Goal: Communication & Community: Answer question/provide support

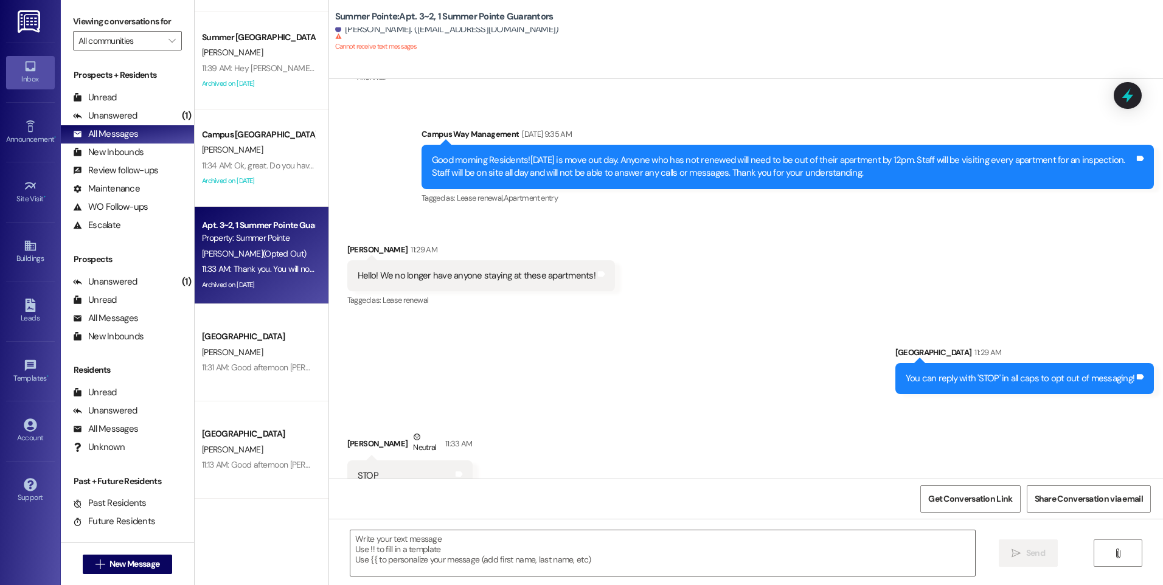
scroll to position [1535, 0]
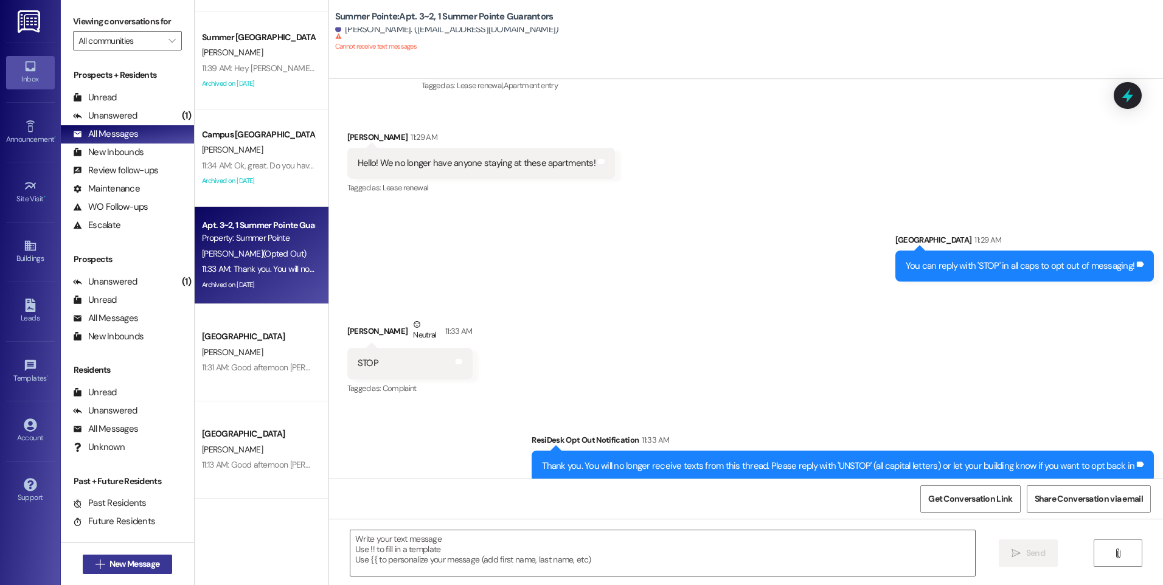
click at [109, 561] on span "New Message" at bounding box center [134, 564] width 50 height 13
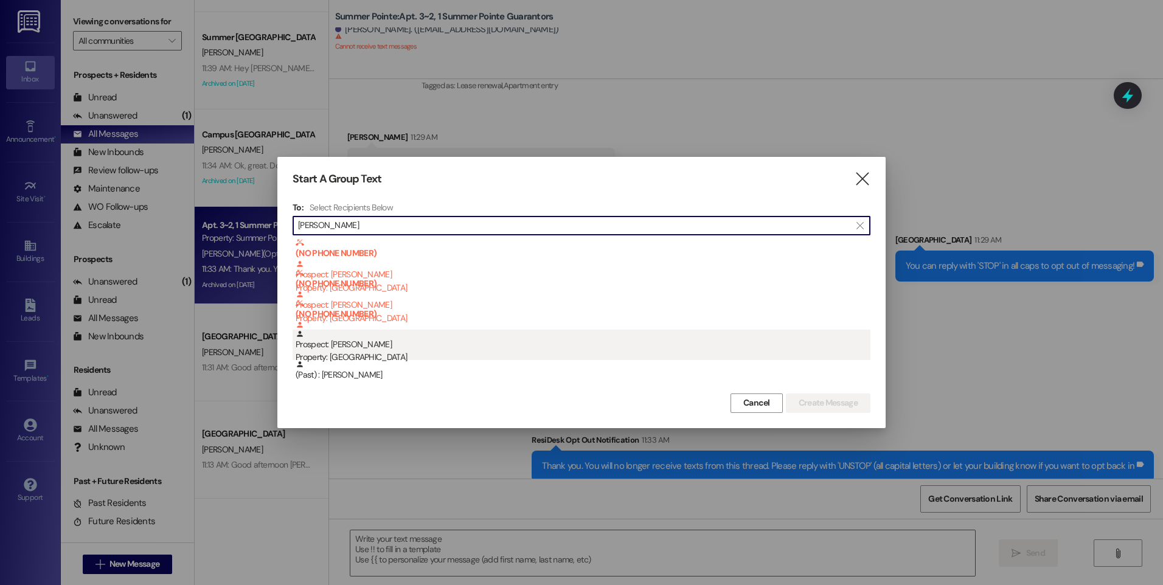
type input "[PERSON_NAME]"
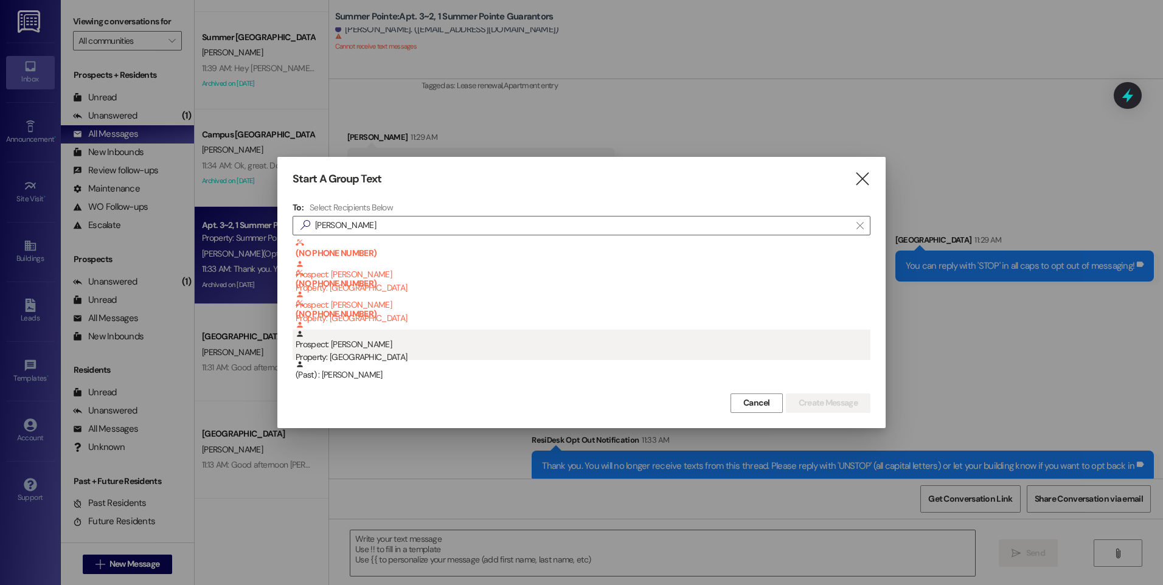
click at [369, 349] on div "Prospect: [PERSON_NAME] Property: Center Pointe" at bounding box center [583, 347] width 575 height 35
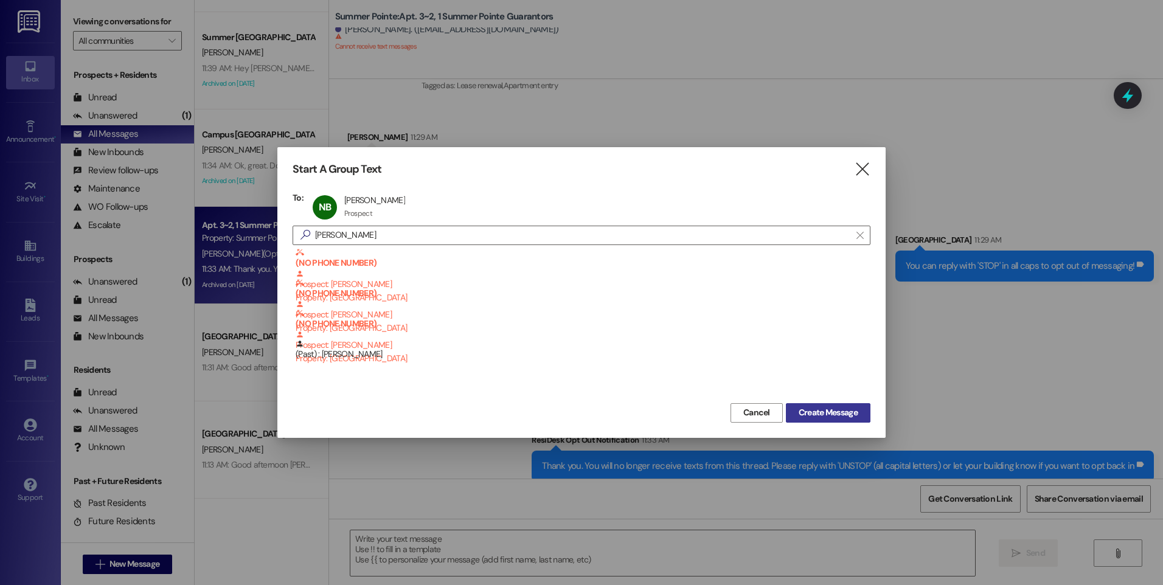
click at [855, 409] on span "Create Message" at bounding box center [828, 412] width 59 height 13
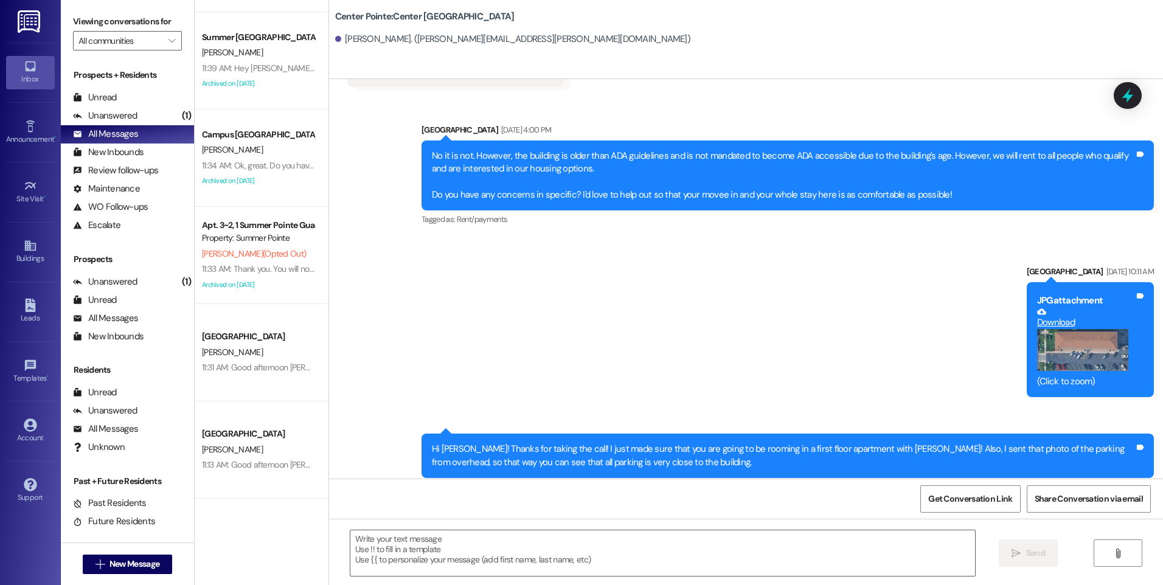
scroll to position [2421, 0]
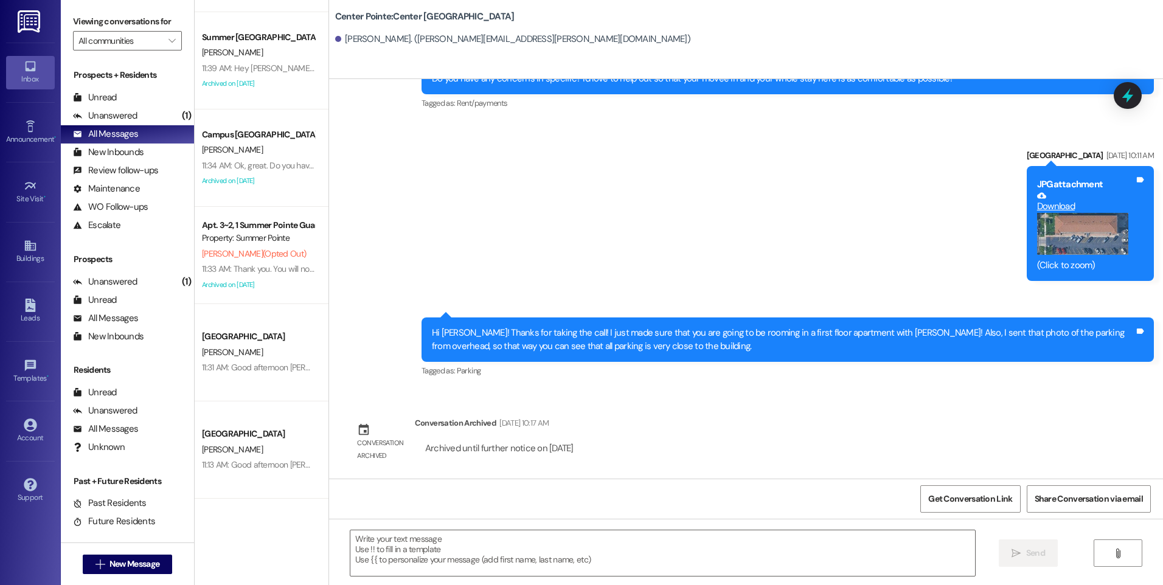
click at [1089, 243] on button "Zoom image" at bounding box center [1082, 234] width 91 height 42
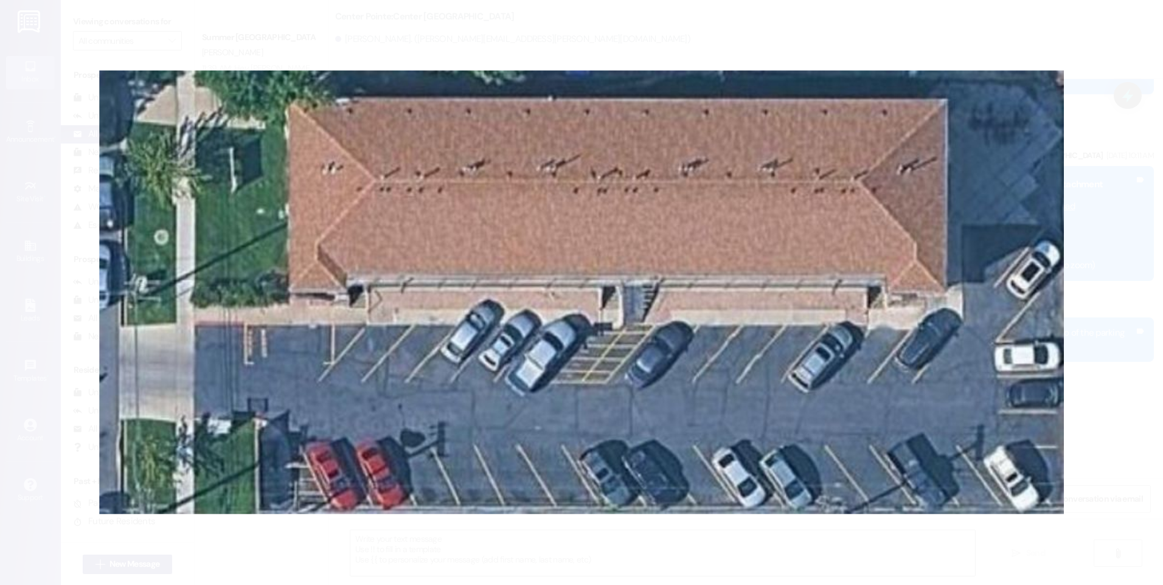
click at [1075, 200] on button "Unzoom image" at bounding box center [581, 292] width 1163 height 585
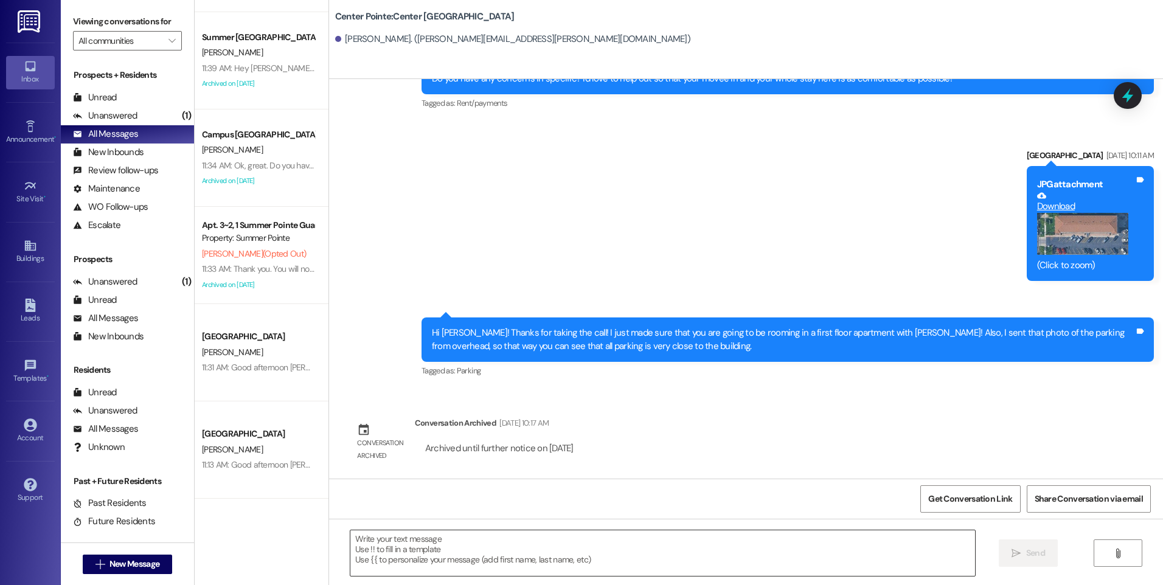
click at [546, 544] on textarea at bounding box center [662, 553] width 624 height 46
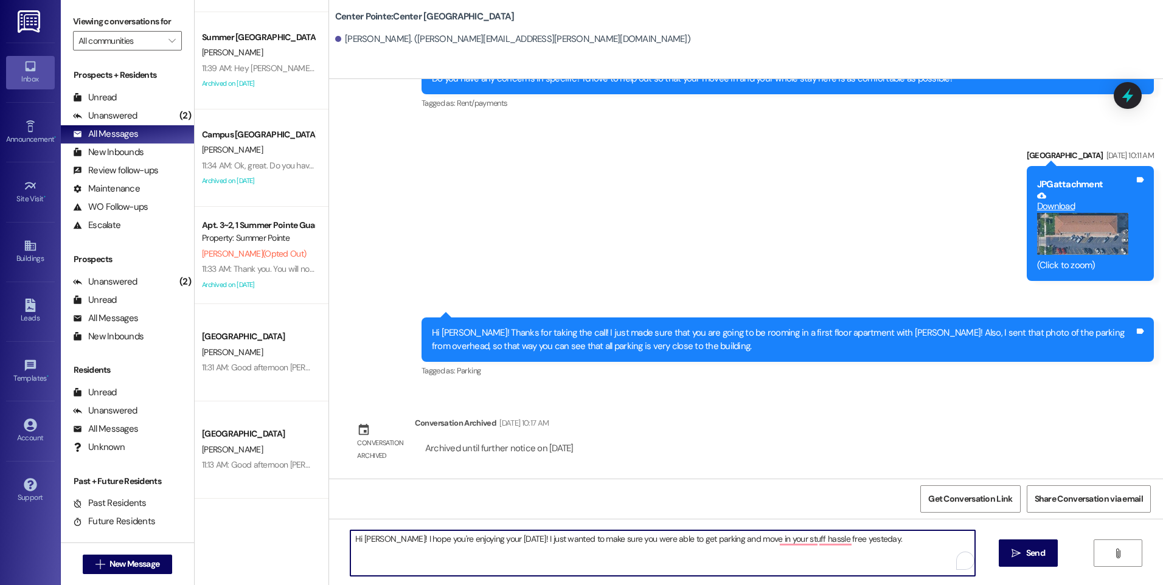
click at [378, 542] on textarea "Hi [PERSON_NAME]! I hope you're enjoying your [DATE]! I just wanted to make sur…" at bounding box center [662, 553] width 624 height 46
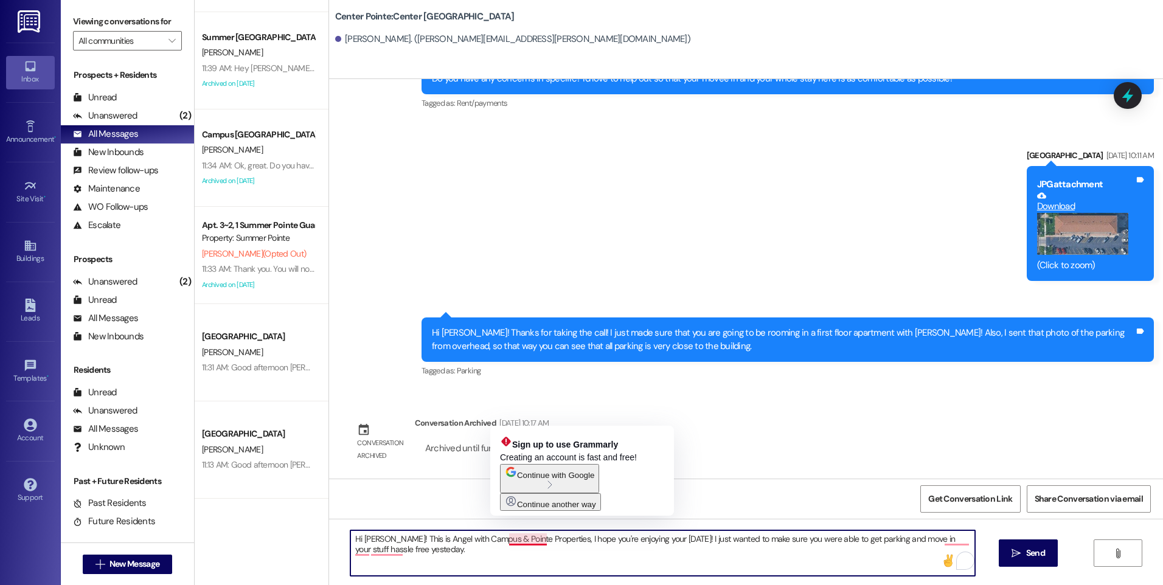
click at [516, 543] on textarea "Hi [PERSON_NAME]! This is Angel with Campus & Pointe Properties, I hope you're …" at bounding box center [662, 553] width 624 height 46
click at [434, 512] on div "Get Conversation Link Share Conversation via email" at bounding box center [746, 499] width 834 height 40
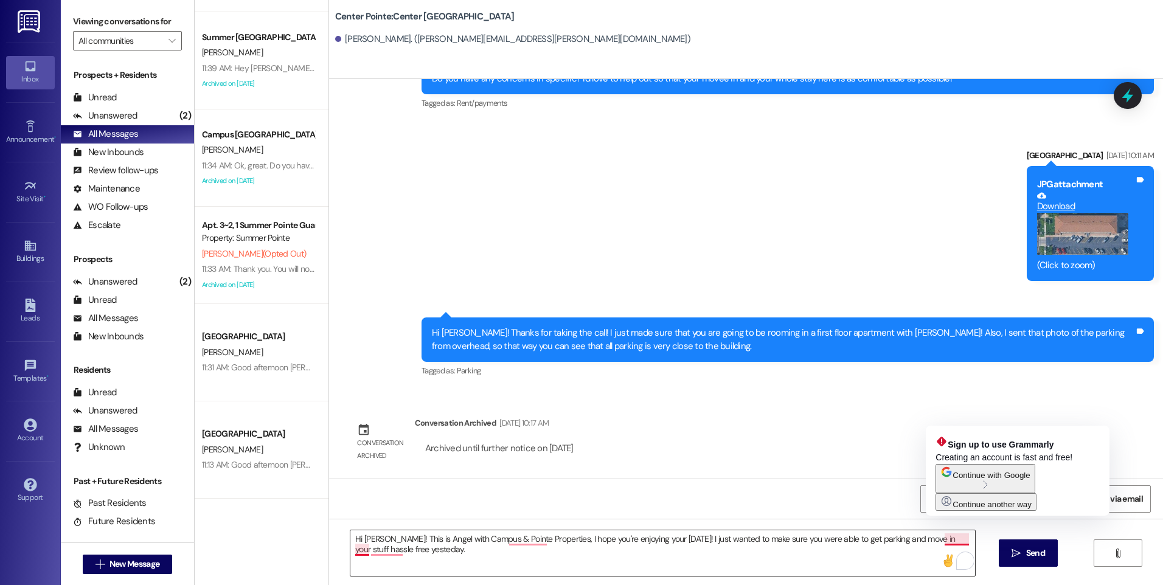
click at [958, 538] on textarea "Hi [PERSON_NAME]! This is Angel with Campus & Pointe Properties, I hope you're …" at bounding box center [662, 553] width 624 height 46
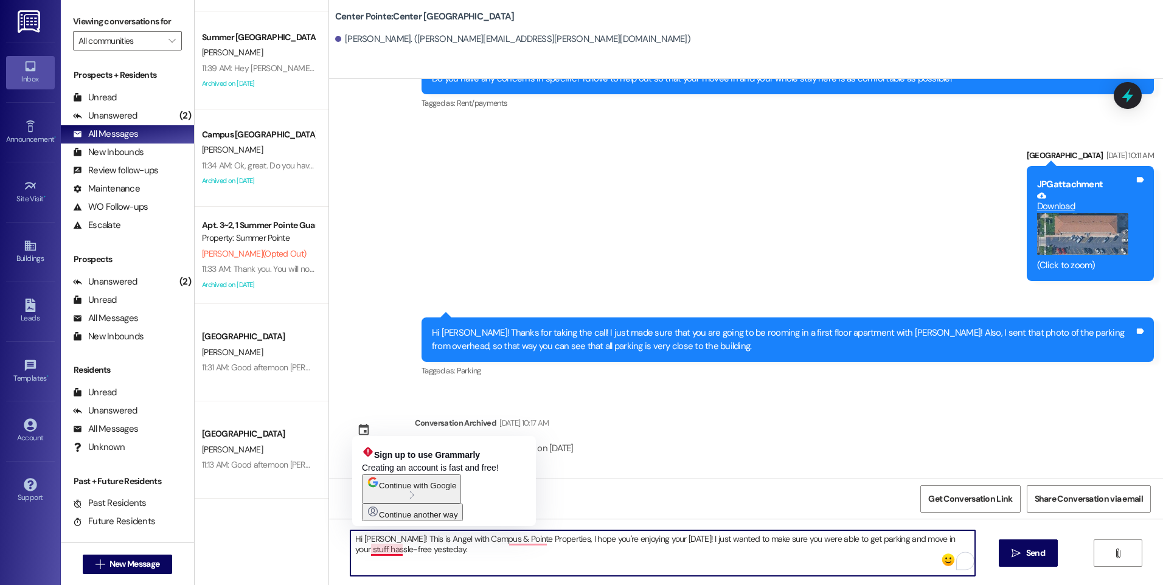
click at [381, 550] on textarea "Hi [PERSON_NAME]! This is Angel with Campus & Pointe Properties, I hope you're …" at bounding box center [662, 553] width 624 height 46
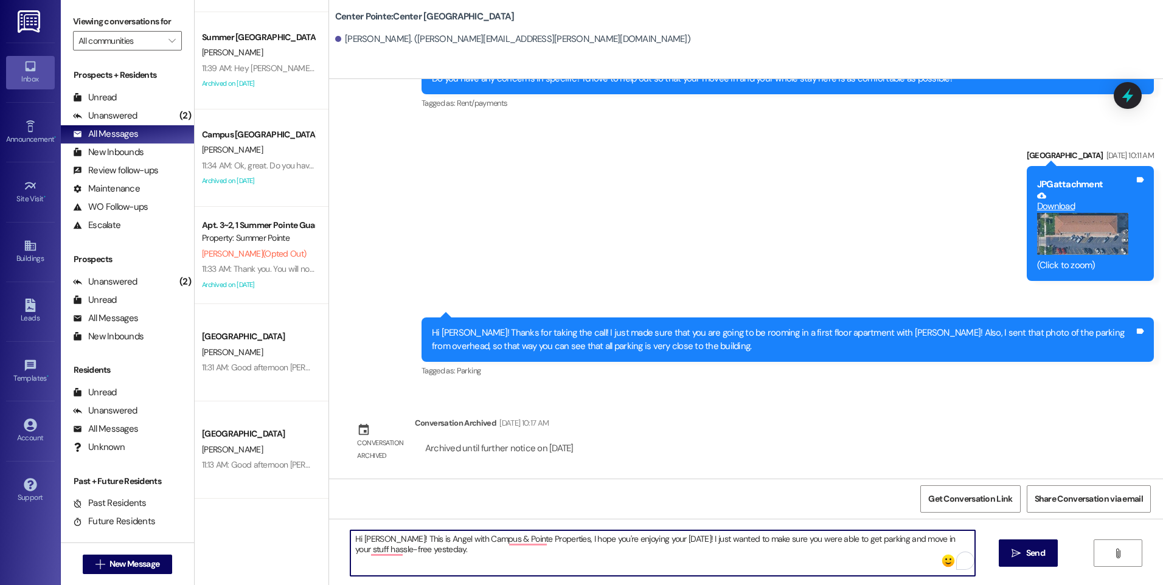
type textarea "Hi [PERSON_NAME]! This is Angel with Campus & Pointe Properties, I hope you're …"
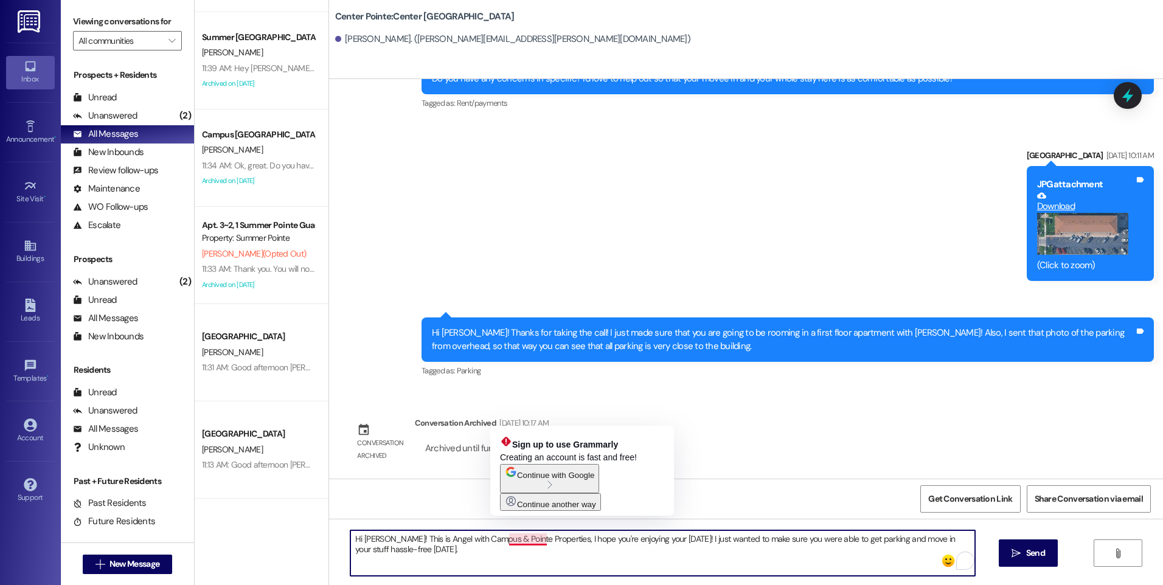
click at [533, 540] on textarea "Hi [PERSON_NAME]! This is Angel with Campus & Pointe Properties, I hope you're …" at bounding box center [662, 553] width 624 height 46
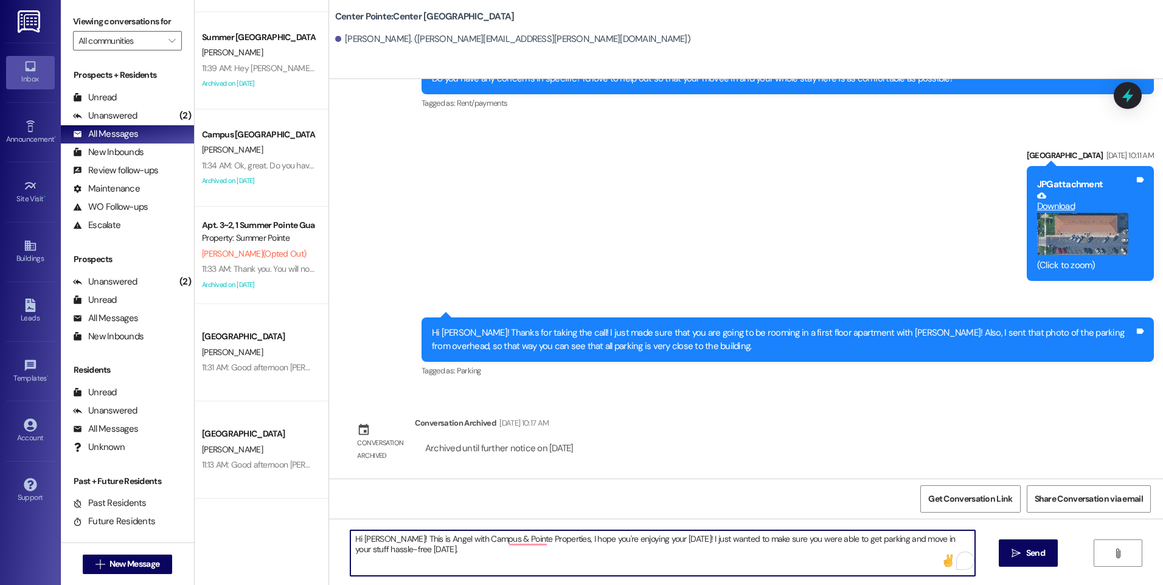
click at [445, 557] on textarea "Hi [PERSON_NAME]! This is Angel with Campus & Pointe Properties, I hope you're …" at bounding box center [662, 553] width 624 height 46
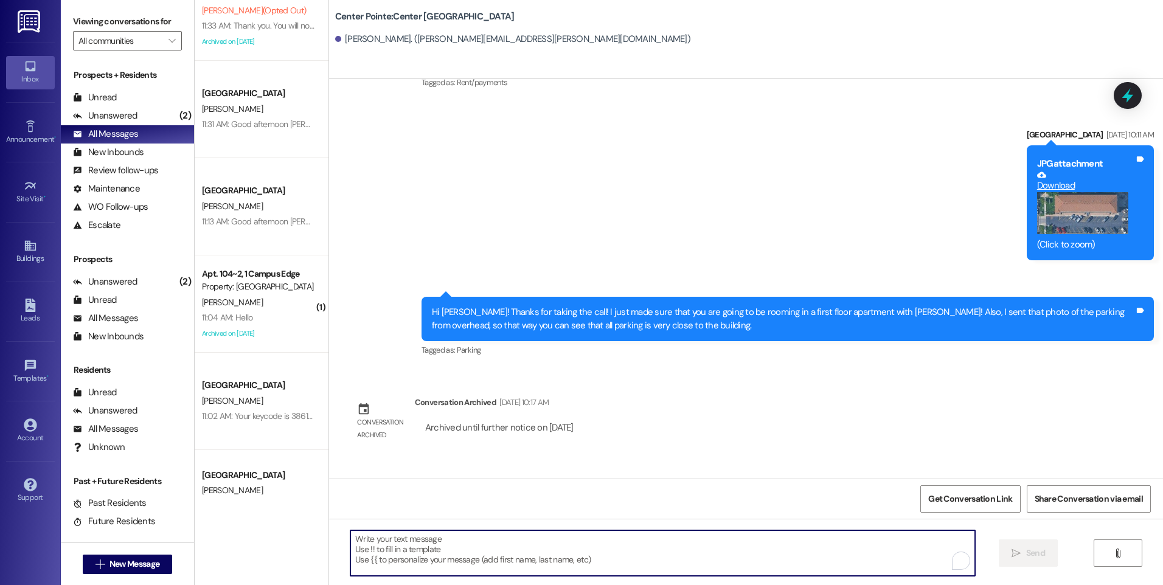
scroll to position [2519, 0]
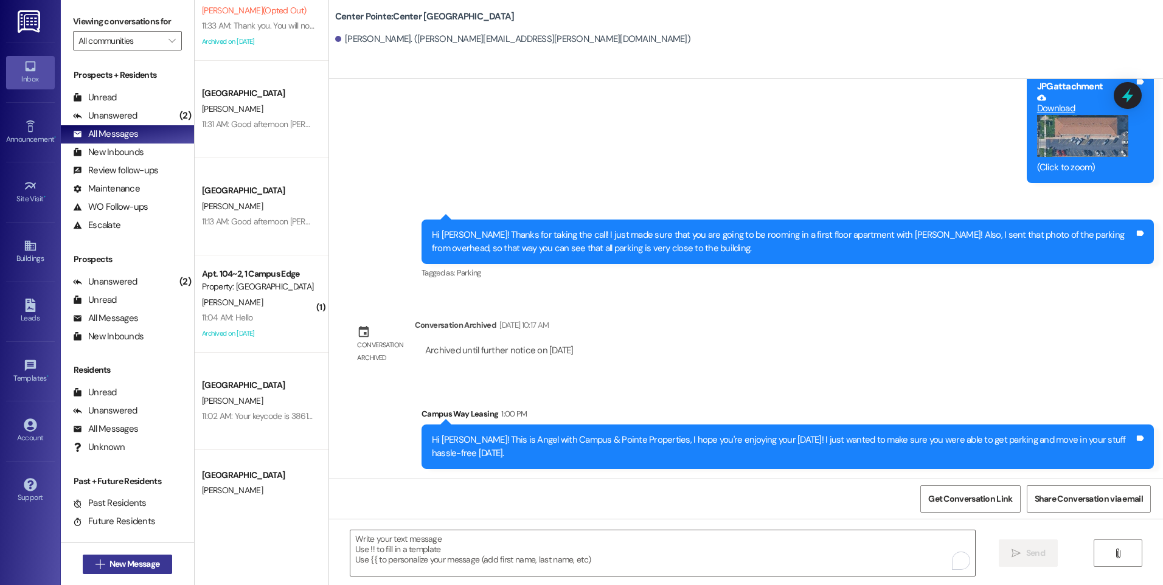
click at [140, 561] on span "New Message" at bounding box center [134, 564] width 50 height 13
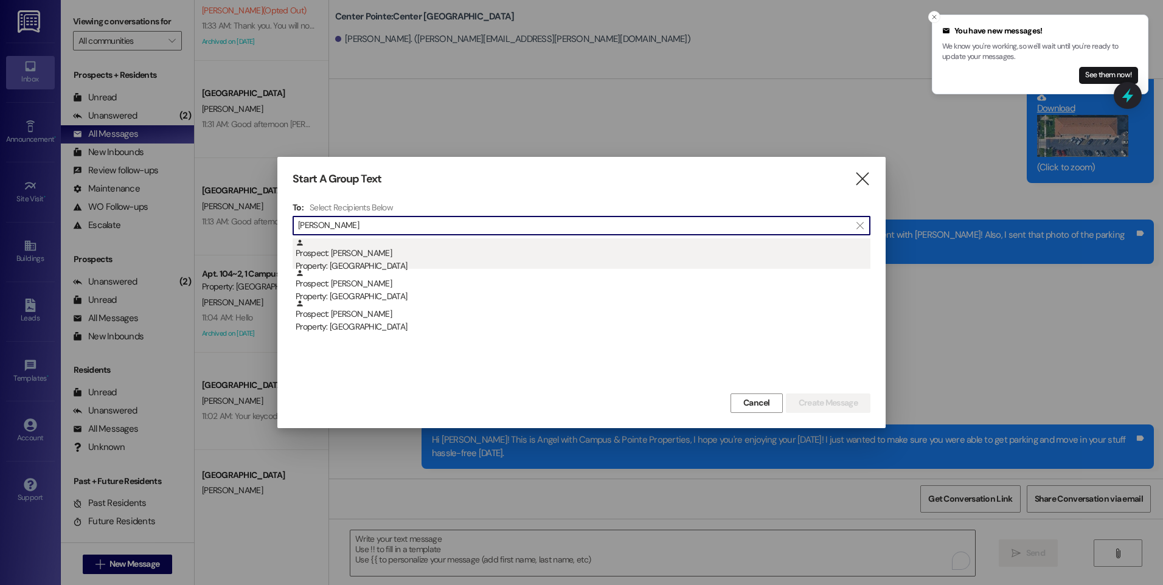
type input "[PERSON_NAME]"
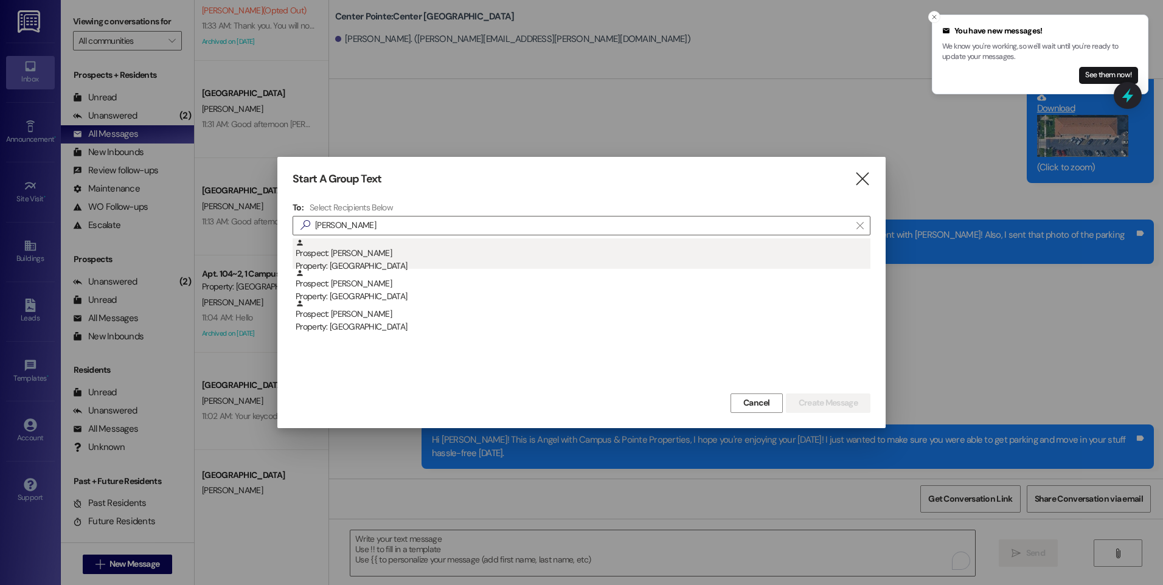
click at [369, 255] on div "Prospect: [PERSON_NAME] Property: Campus Edge" at bounding box center [583, 255] width 575 height 35
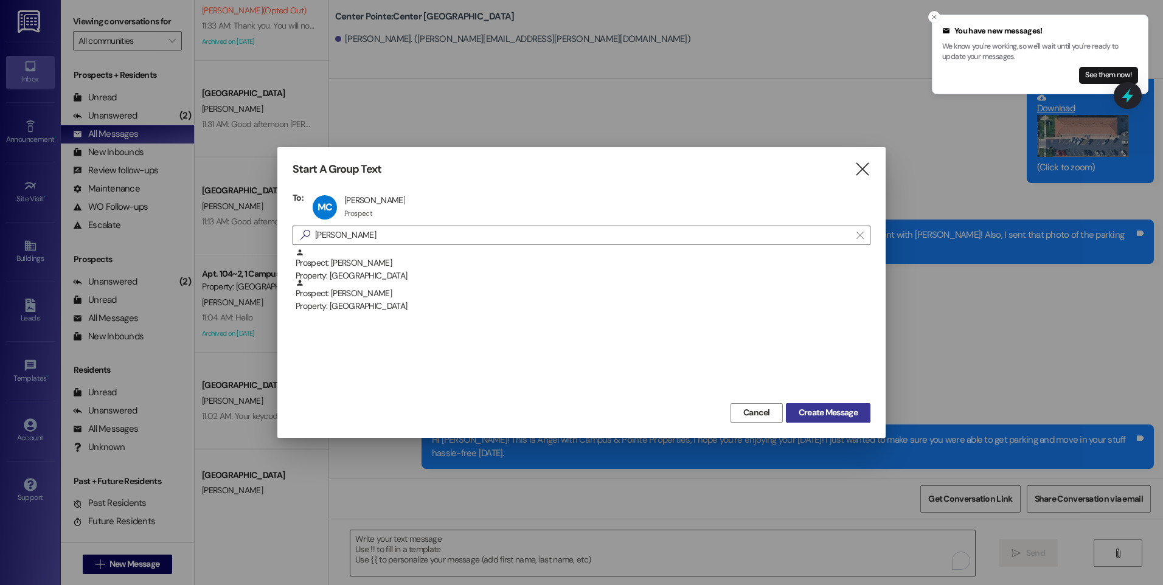
click at [845, 411] on span "Create Message" at bounding box center [828, 412] width 59 height 13
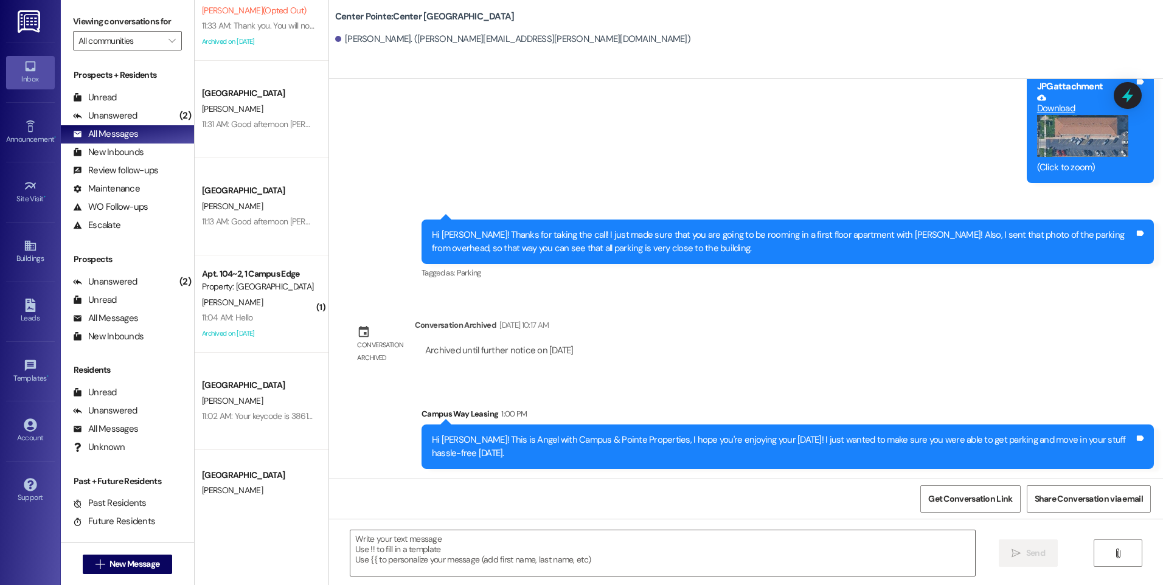
click at [859, 166] on div "Sent via SMS [GEOGRAPHIC_DATA] [DATE] 4:00 PM No it is not. However, the buildi…" at bounding box center [746, 86] width 834 height 409
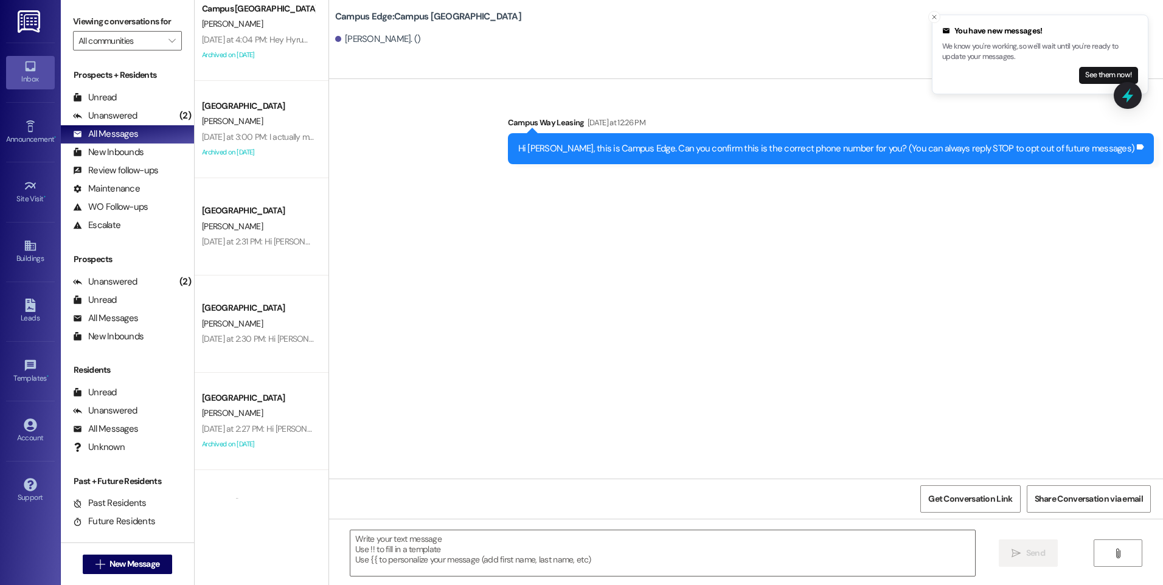
scroll to position [3212, 0]
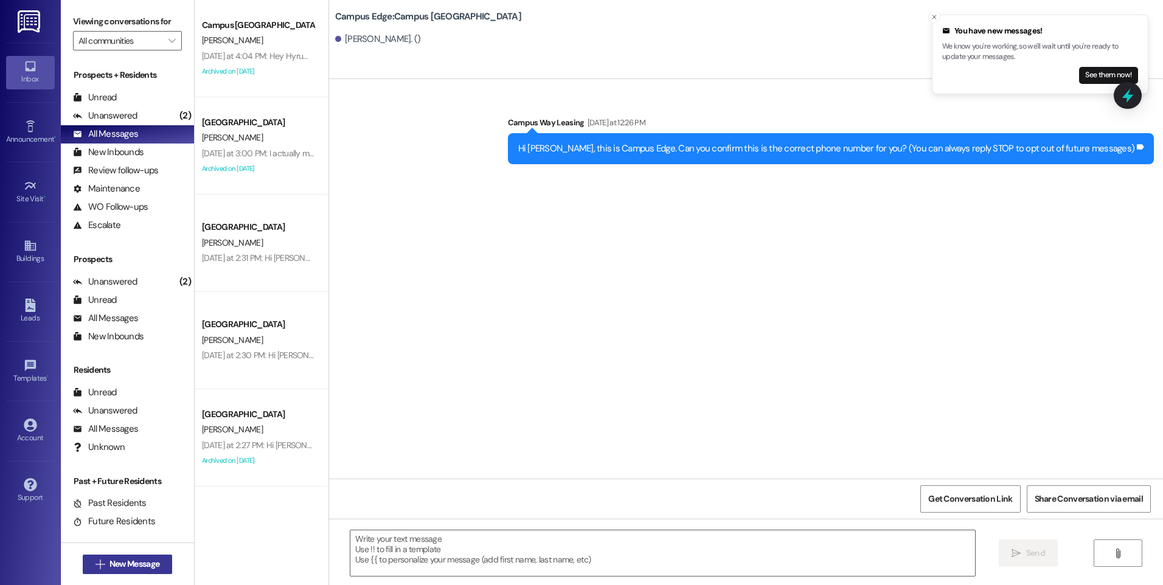
click at [109, 565] on span "New Message" at bounding box center [134, 564] width 50 height 13
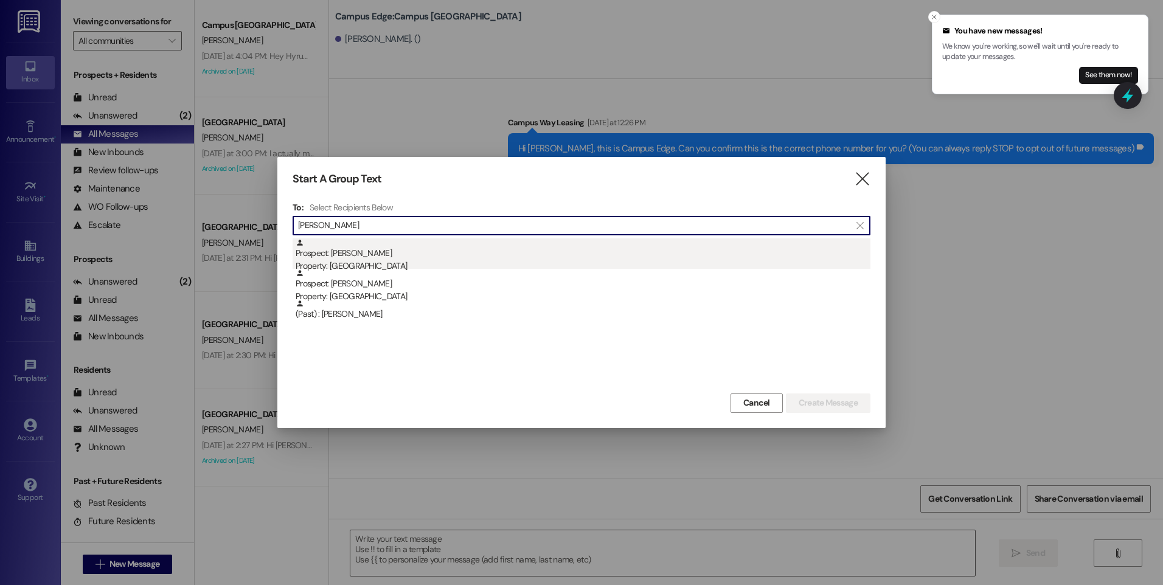
type input "[PERSON_NAME]"
click at [352, 252] on div "Prospect: [PERSON_NAME] Property: Campus Way" at bounding box center [583, 255] width 575 height 35
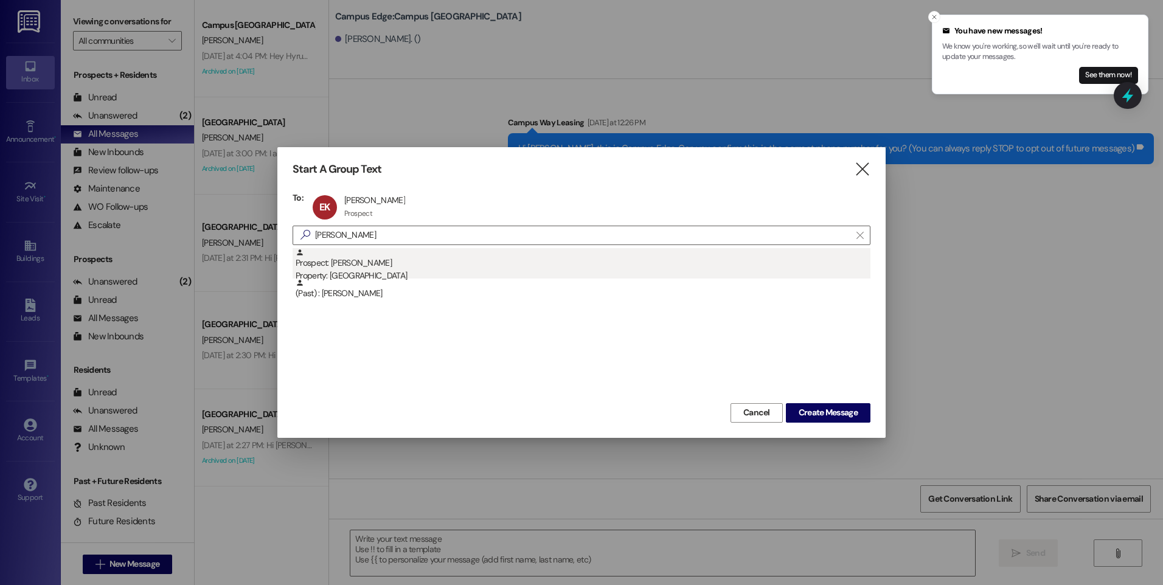
click at [384, 267] on div "Prospect: [PERSON_NAME] Property: Campus Way" at bounding box center [583, 265] width 575 height 35
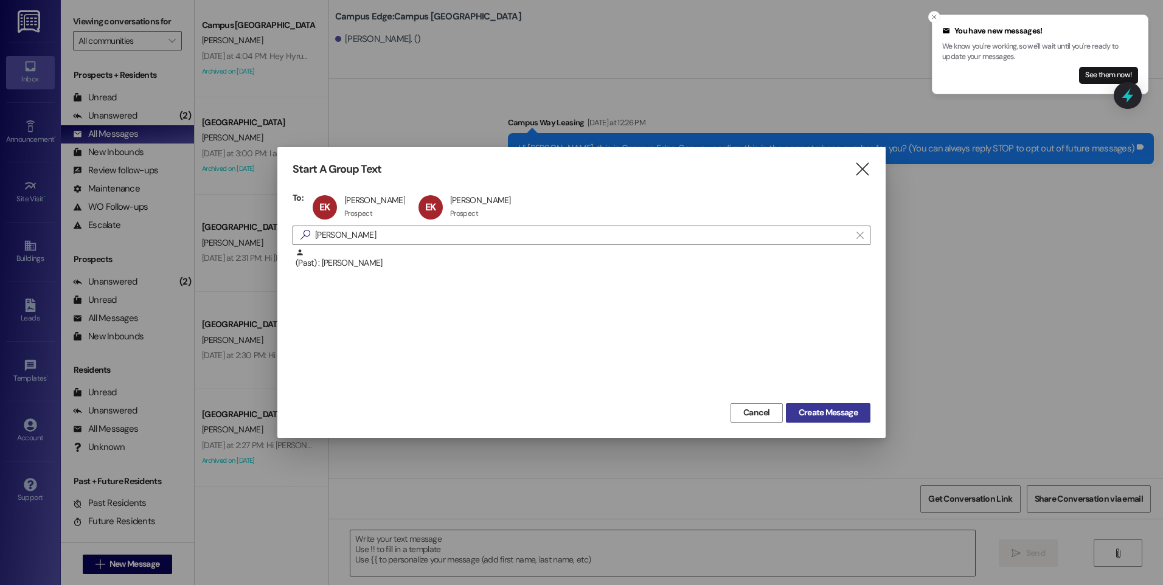
click at [811, 411] on span "Create Message" at bounding box center [828, 412] width 59 height 13
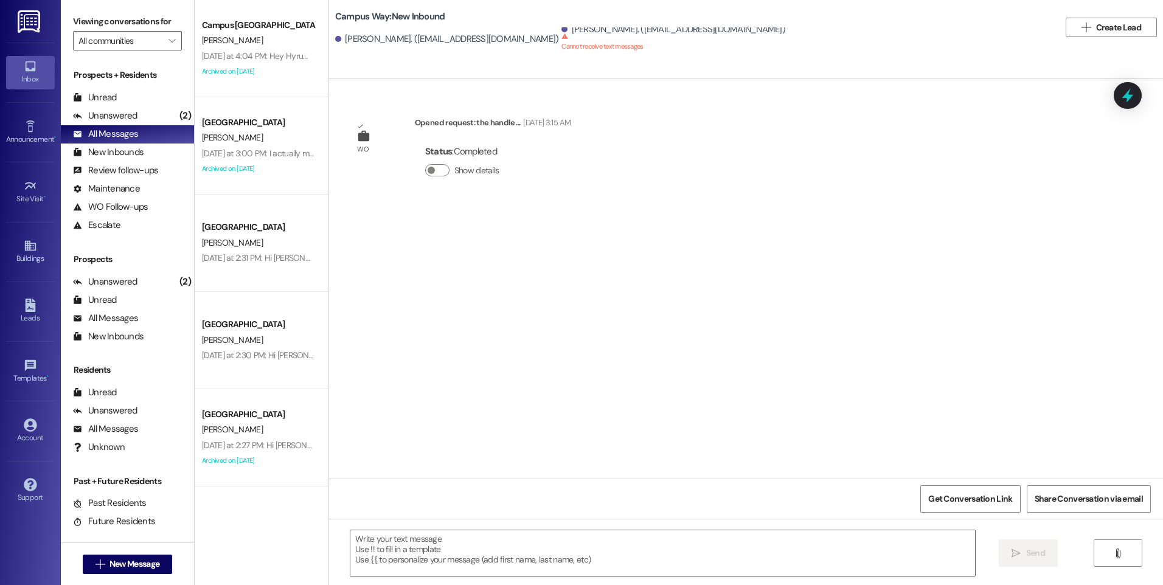
click at [144, 574] on div " New Message" at bounding box center [128, 564] width 90 height 30
click at [145, 572] on button " New Message" at bounding box center [128, 564] width 90 height 19
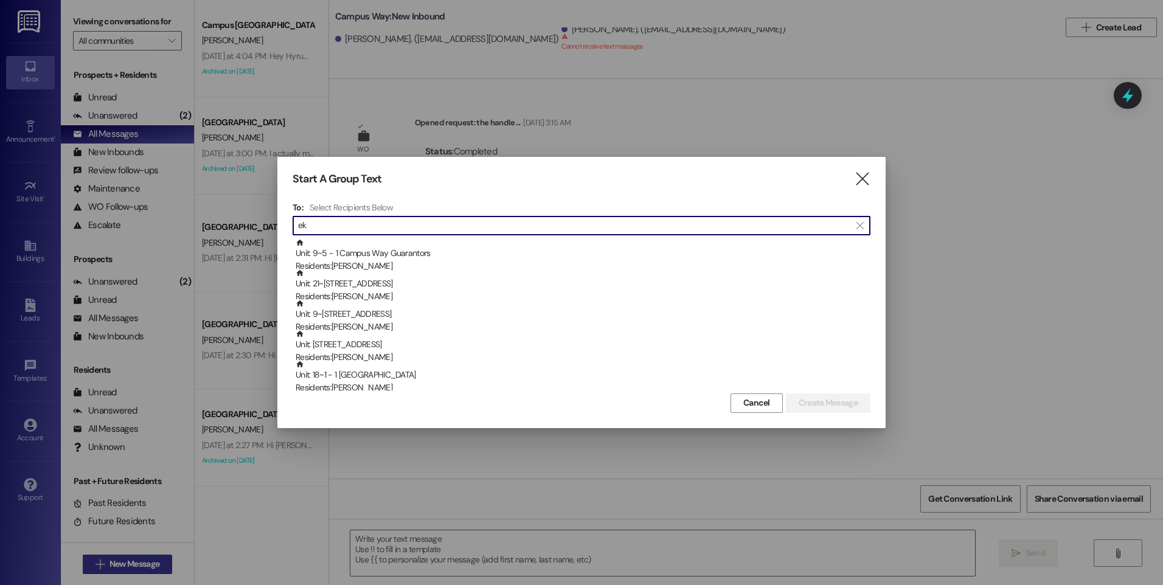
type input "e"
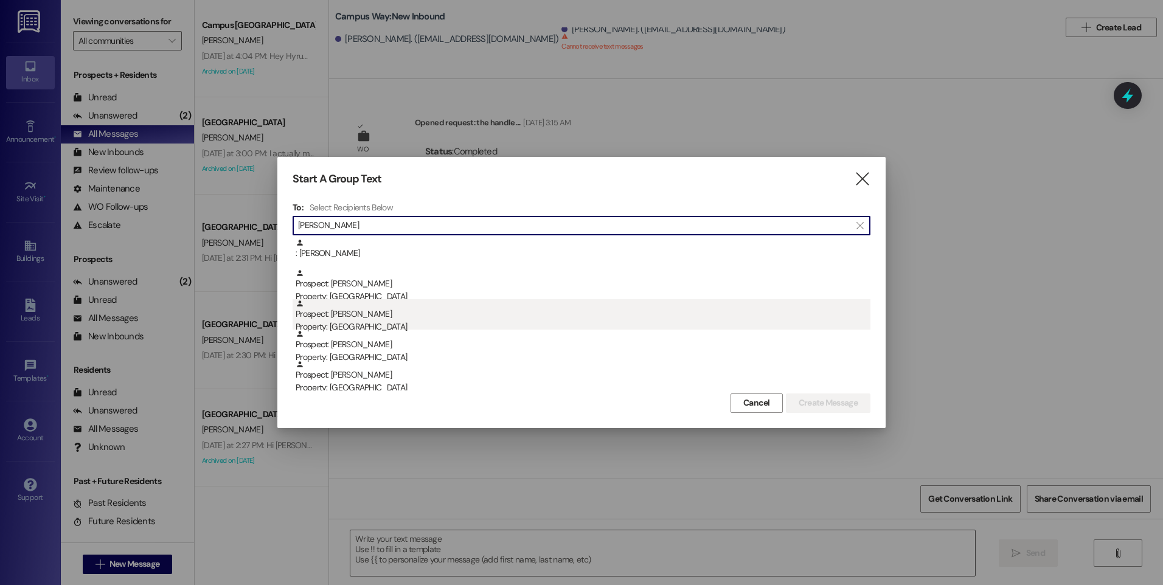
type input "[PERSON_NAME]"
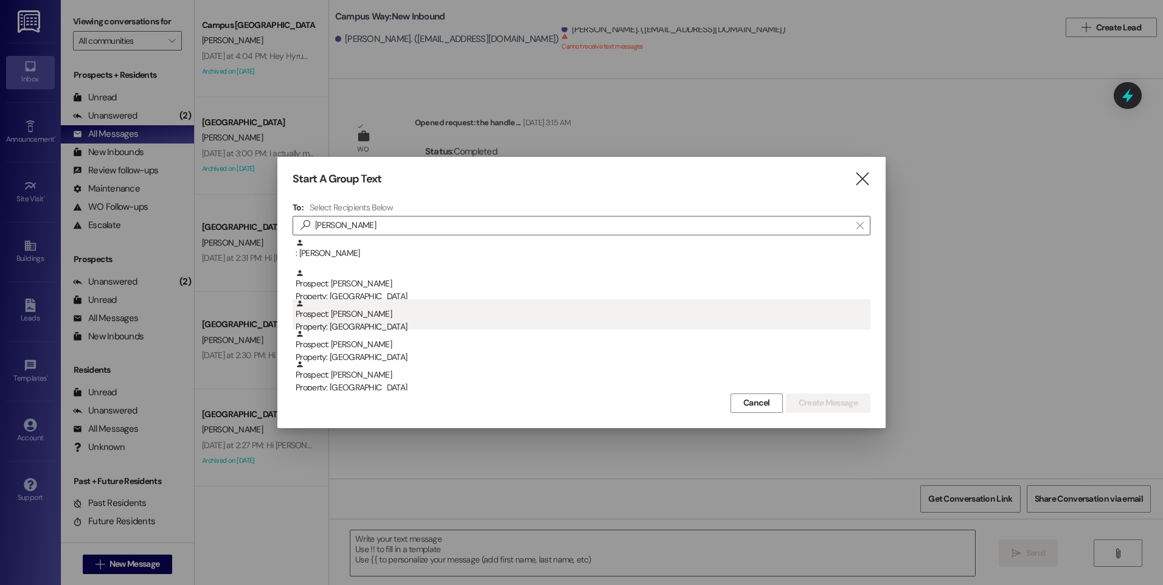
click at [333, 318] on div "Prospect: [PERSON_NAME] Property: Campus Way" at bounding box center [583, 316] width 575 height 35
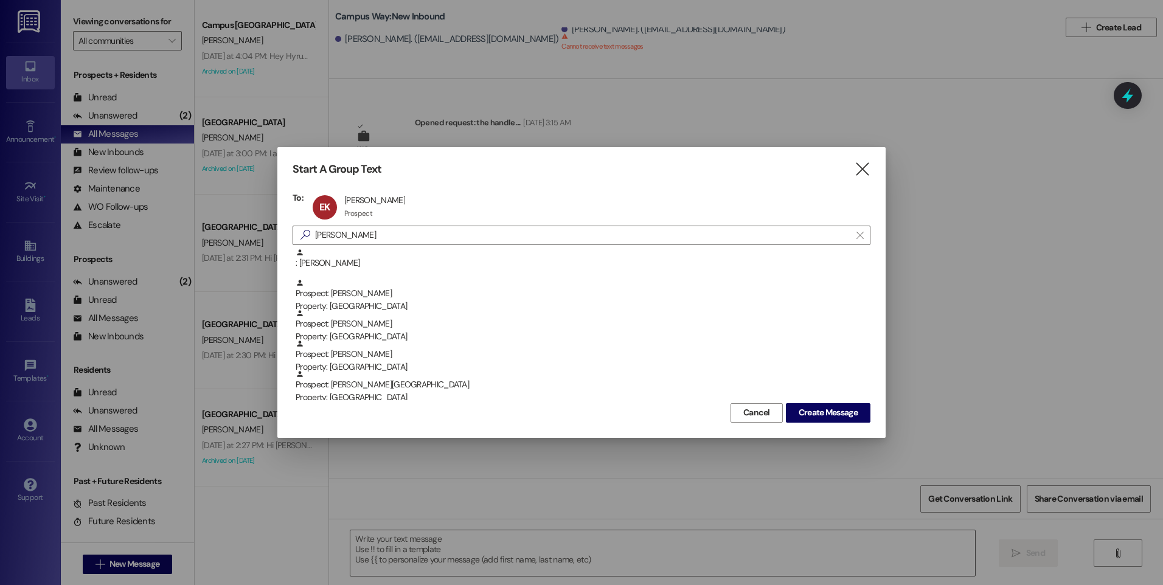
click at [805, 429] on div "Start A Group Text  To: EK [PERSON_NAME] [PERSON_NAME] Prospect Prospect click…" at bounding box center [581, 292] width 608 height 290
click at [803, 420] on button "Create Message" at bounding box center [828, 412] width 85 height 19
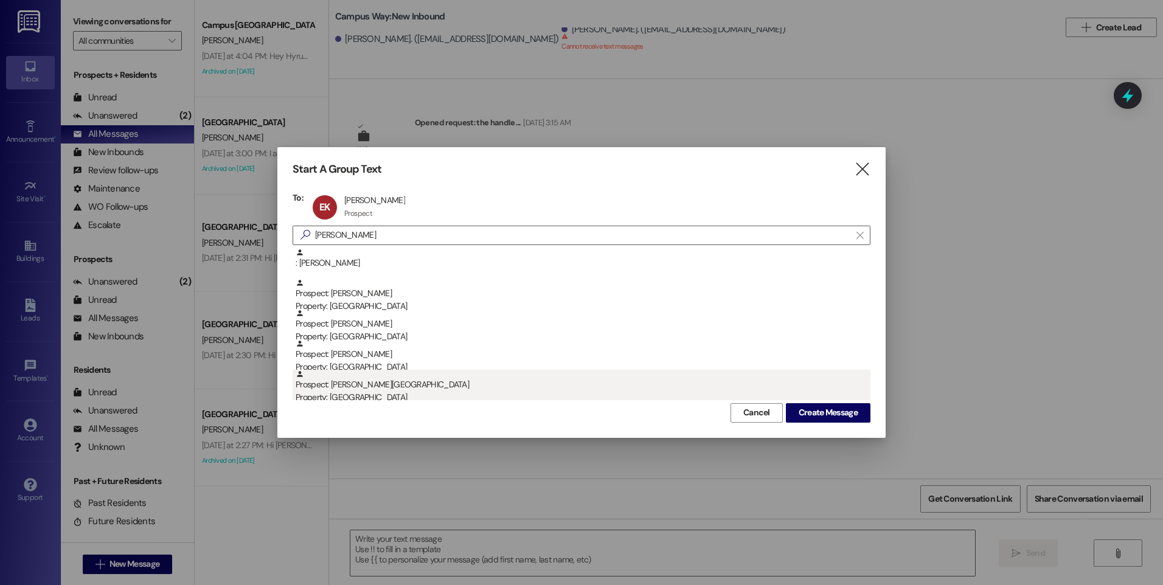
click at [813, 389] on div "WO Opened request: the handle ... [DATE] 3:15 AM Status : Completed Show details" at bounding box center [746, 279] width 834 height 400
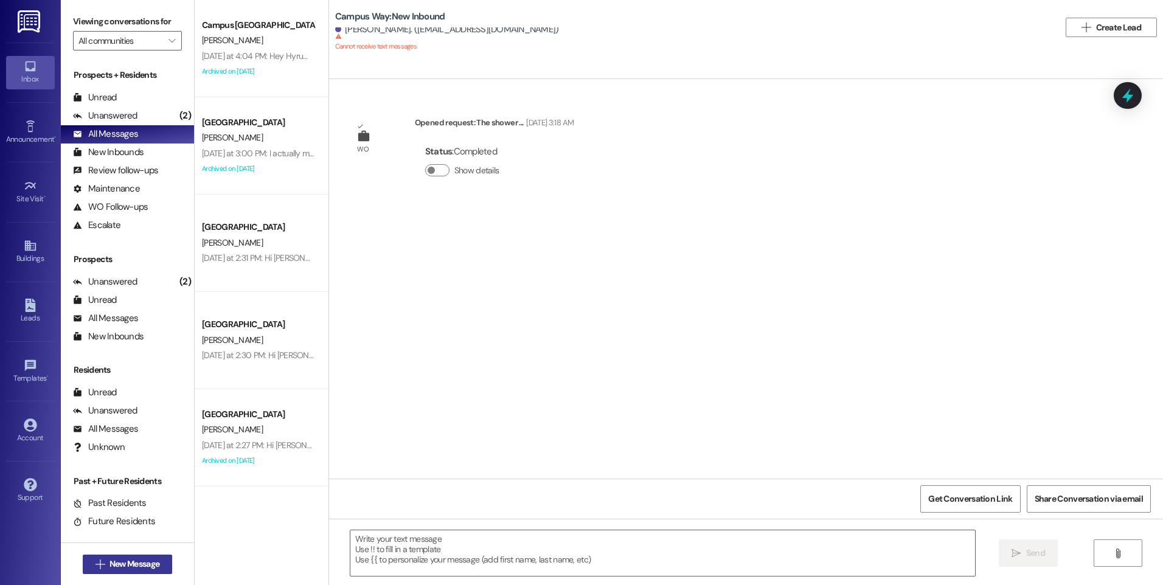
click at [156, 561] on span "New Message" at bounding box center [134, 564] width 50 height 13
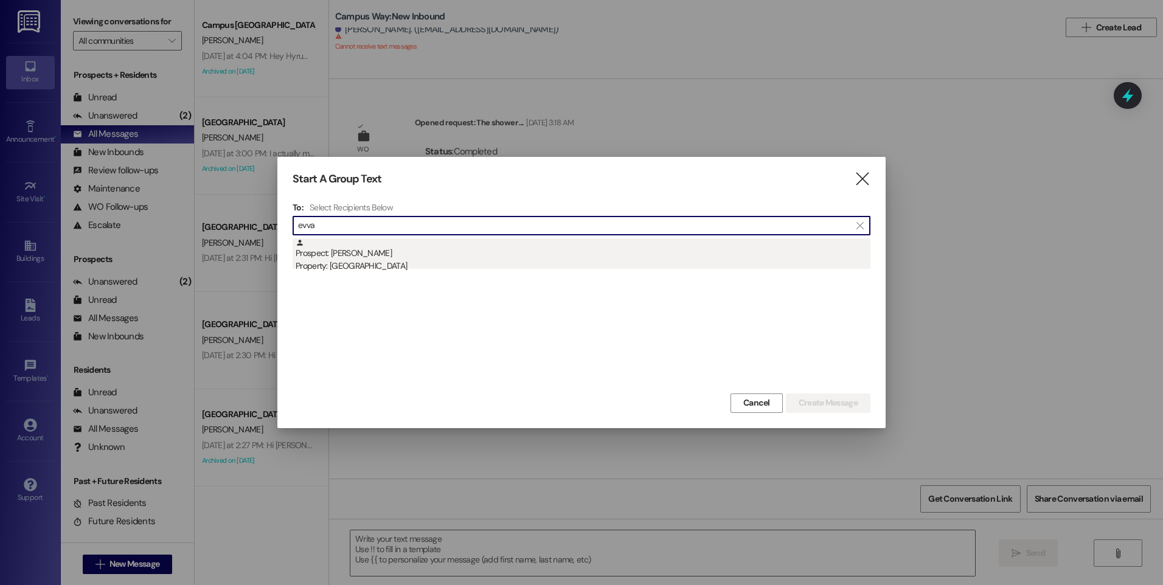
type input "evva"
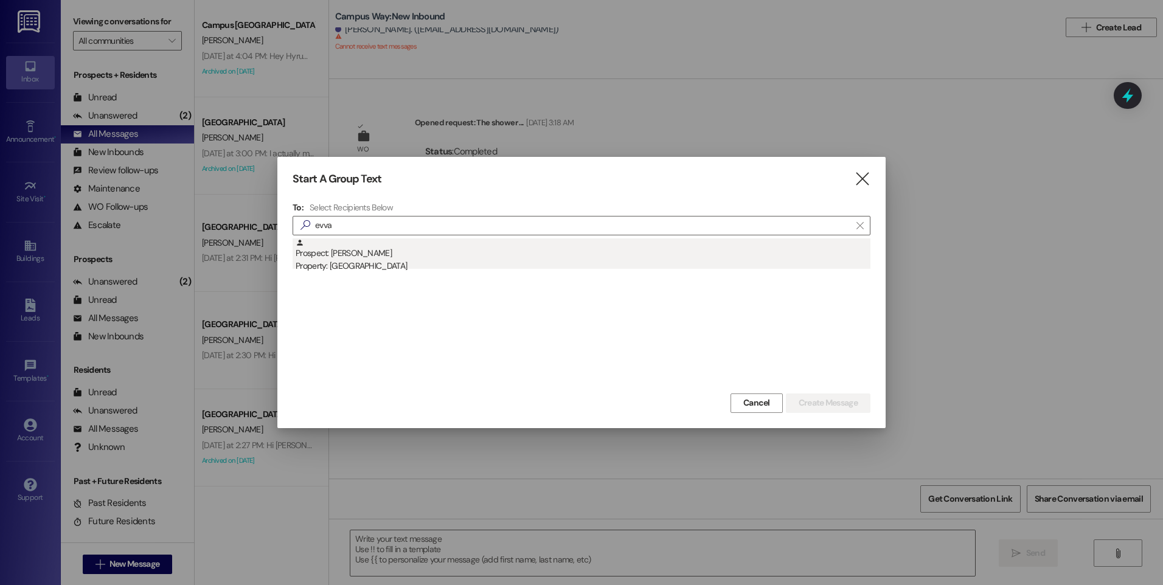
click at [367, 268] on div "Property: [GEOGRAPHIC_DATA]" at bounding box center [583, 266] width 575 height 13
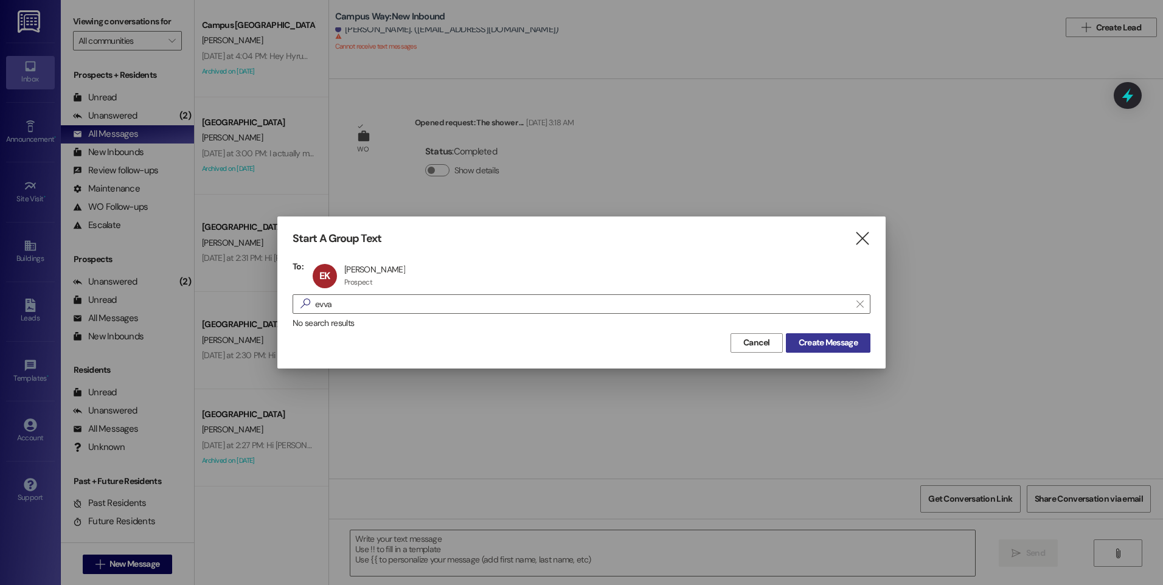
click at [869, 340] on button "Create Message" at bounding box center [828, 342] width 85 height 19
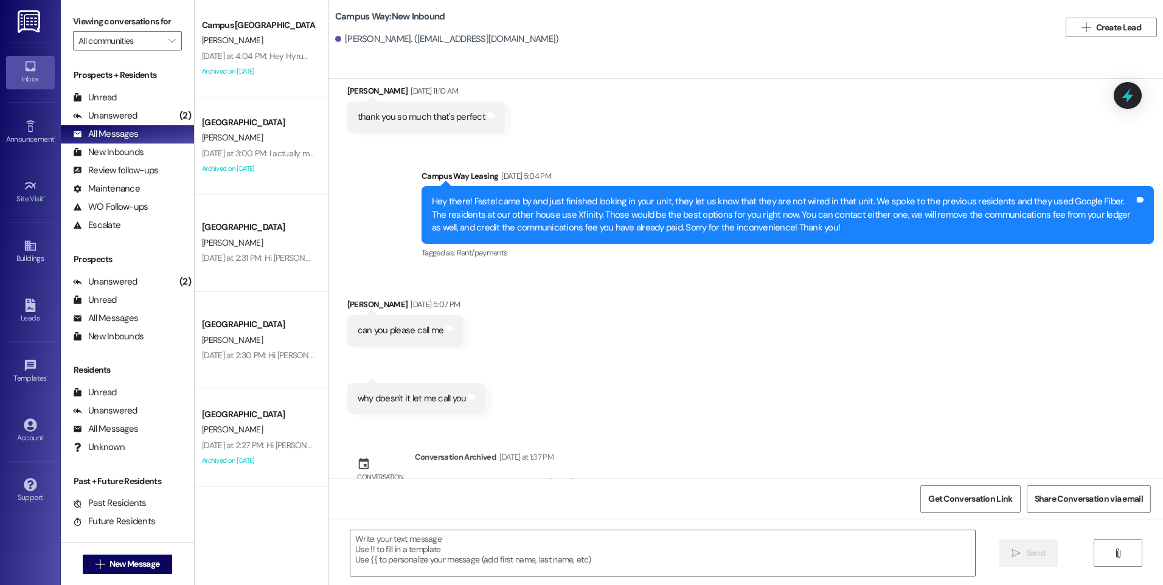
scroll to position [845, 0]
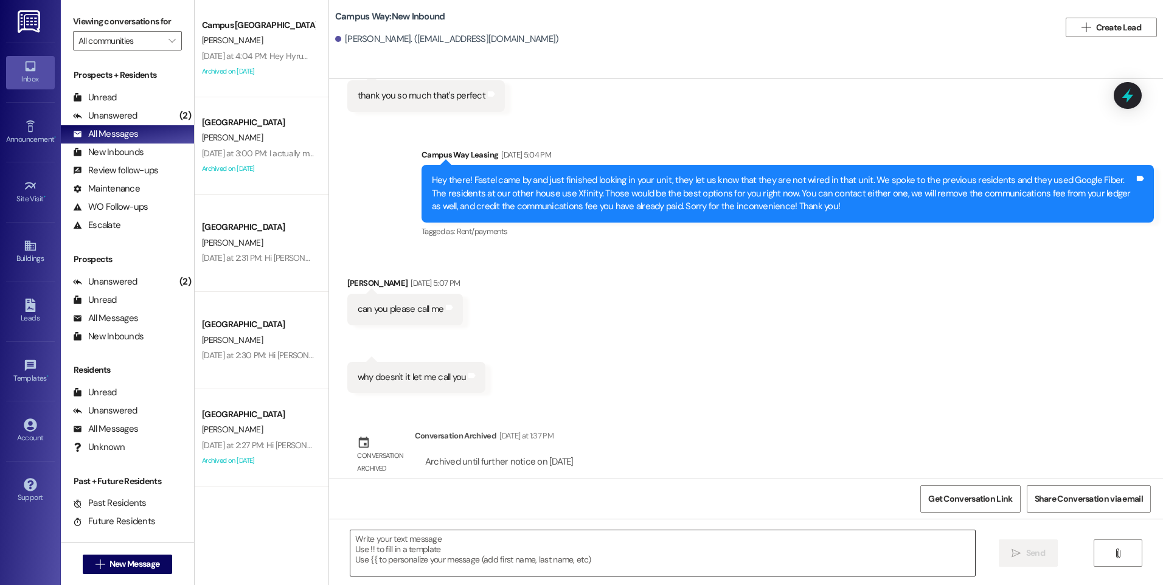
click at [719, 557] on textarea at bounding box center [662, 553] width 624 height 46
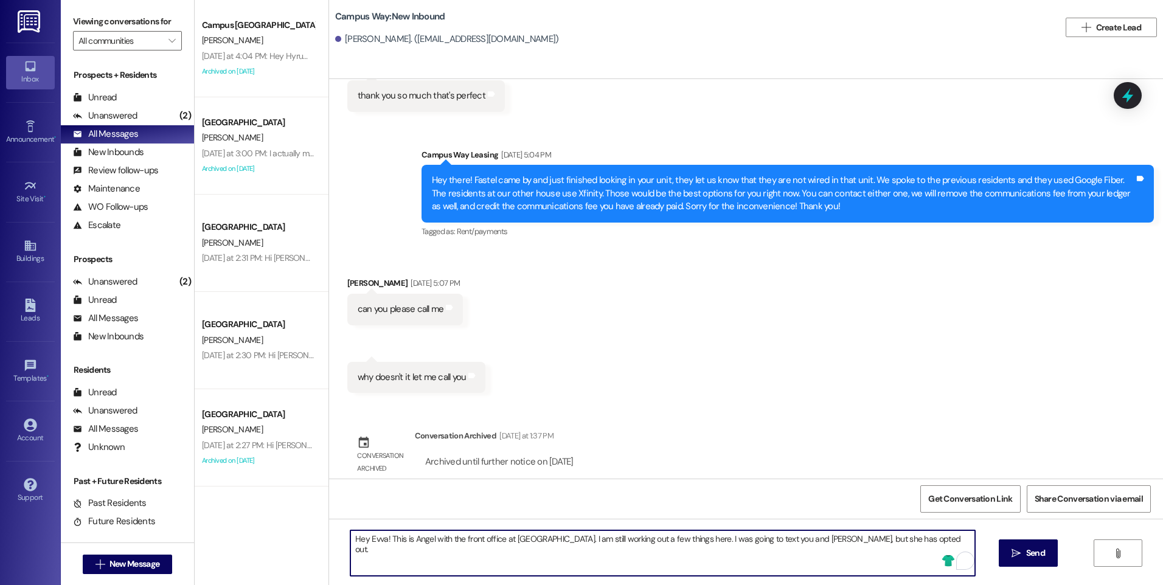
click at [687, 538] on textarea "Hey Evva! This is Angel with the front office at [GEOGRAPHIC_DATA]. I am still …" at bounding box center [662, 553] width 624 height 46
click at [938, 541] on textarea "Hey Evva! This is Angel with the front office at [GEOGRAPHIC_DATA]. I am still …" at bounding box center [662, 553] width 624 height 46
type textarea "Hey Evva! This is Angel with the front office at [GEOGRAPHIC_DATA]. I am still …"
click at [528, 551] on textarea "Hey Evva! This is Angel with the front office at [GEOGRAPHIC_DATA]. I am still …" at bounding box center [662, 553] width 624 height 46
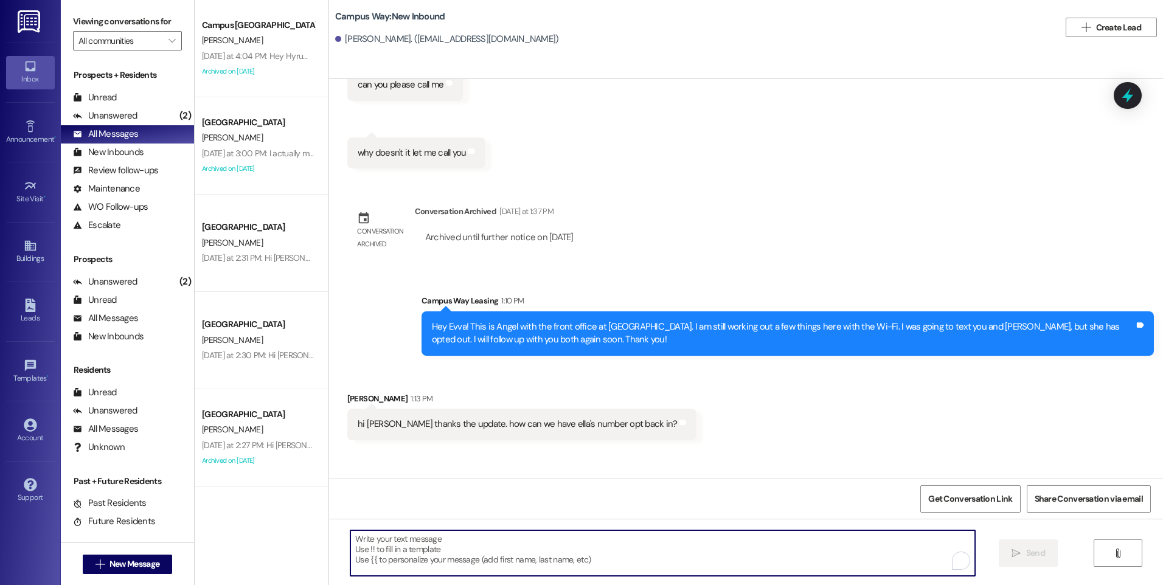
scroll to position [1113, 0]
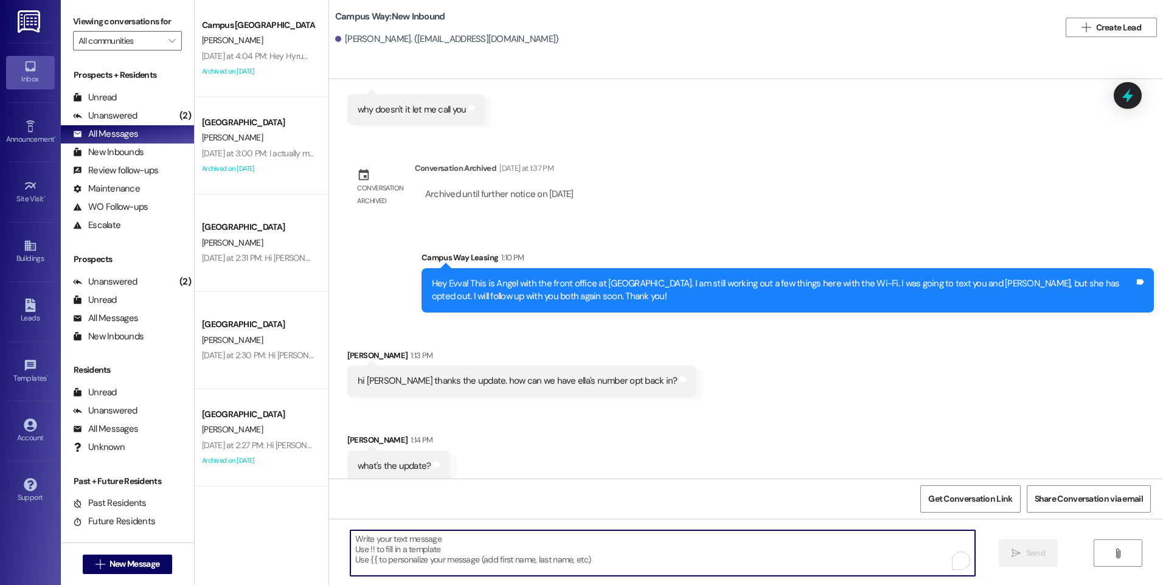
click at [496, 537] on textarea "To enrich screen reader interactions, please activate Accessibility in Grammarl…" at bounding box center [662, 553] width 624 height 46
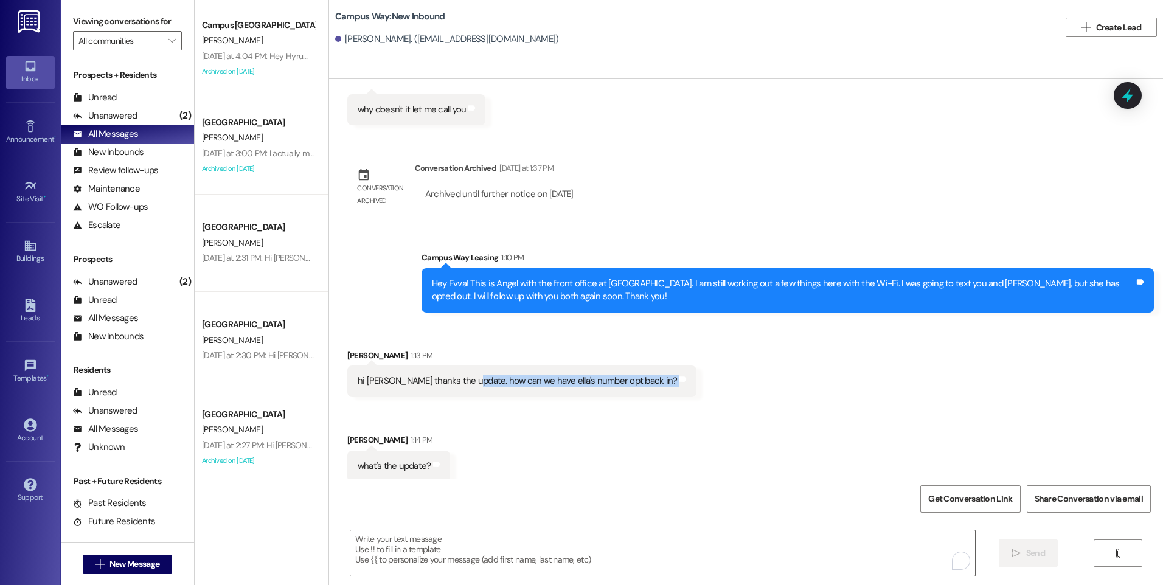
drag, startPoint x: 455, startPoint y: 364, endPoint x: 619, endPoint y: 379, distance: 164.3
click at [619, 379] on div "hi [PERSON_NAME] thanks the update. how can we have ella's number opt back in? …" at bounding box center [522, 381] width 350 height 31
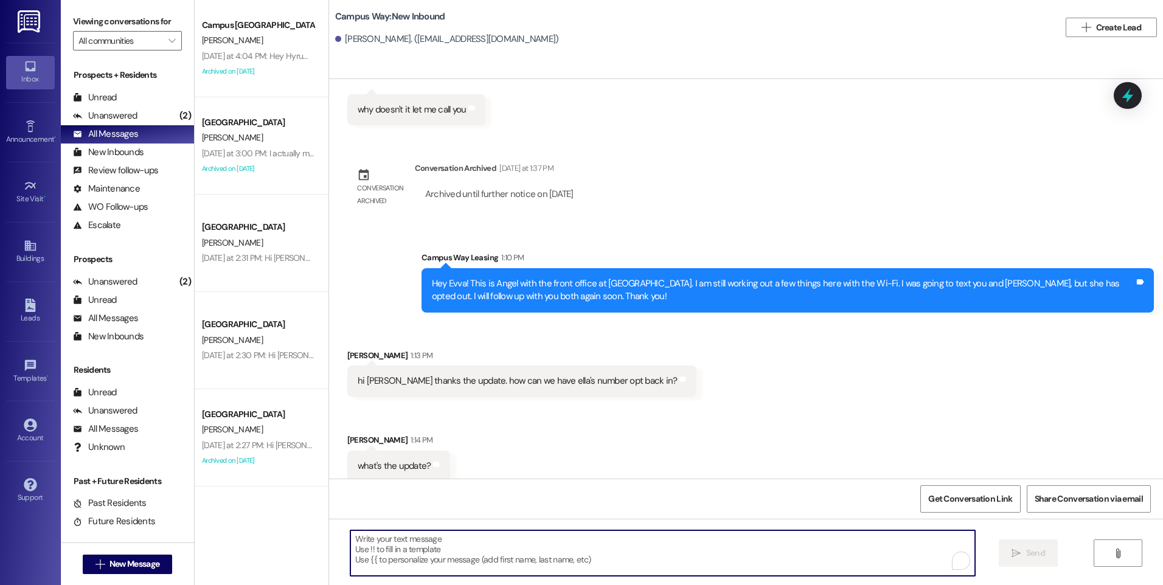
click at [641, 536] on textarea "To enrich screen reader interactions, please activate Accessibility in Grammarl…" at bounding box center [662, 553] width 624 height 46
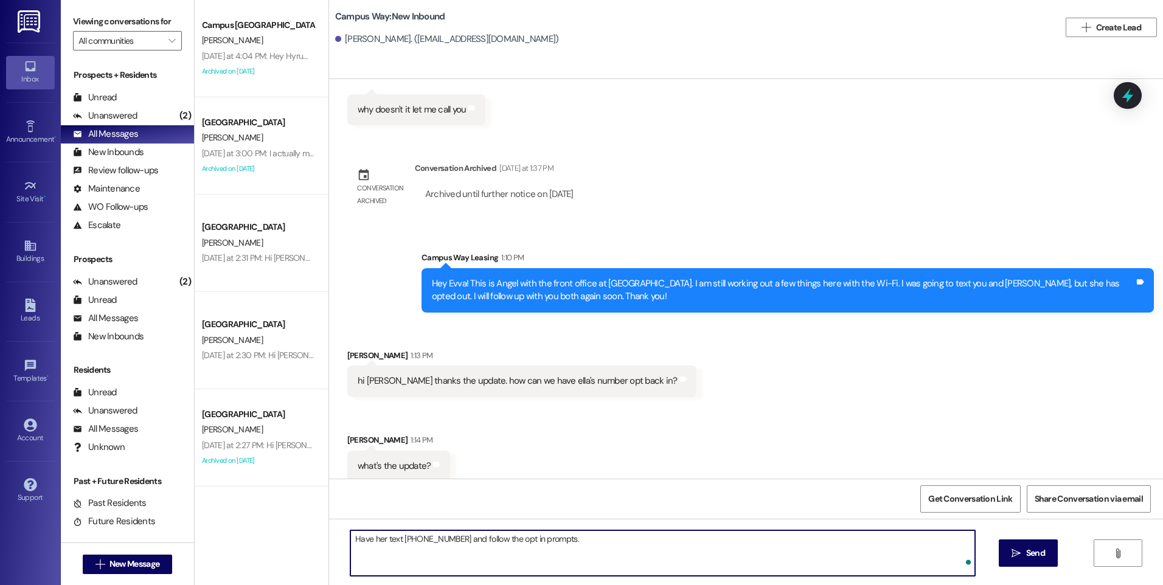
type textarea "Have her text [PHONE_NUMBER] and follow the opt in prompts."
type textarea "I"
click at [398, 544] on textarea "Update: I 'm sending an electrician to get it wired" at bounding box center [662, 553] width 624 height 46
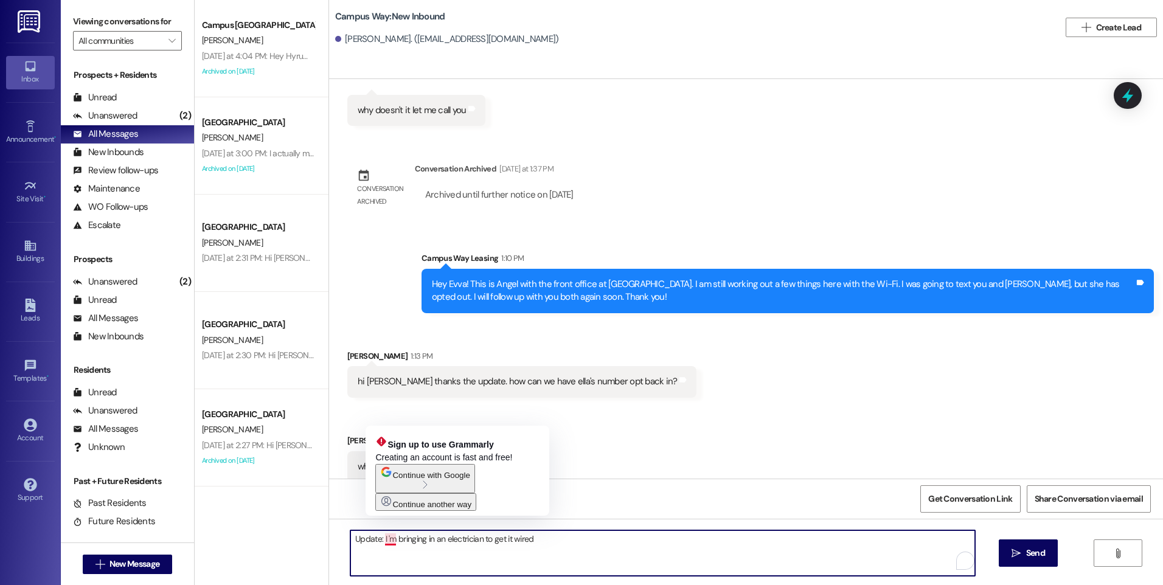
drag, startPoint x: 375, startPoint y: 544, endPoint x: 391, endPoint y: 540, distance: 16.4
click at [391, 540] on textarea "Update: I 'm bringing in an electrician to get it wired" at bounding box center [662, 553] width 624 height 46
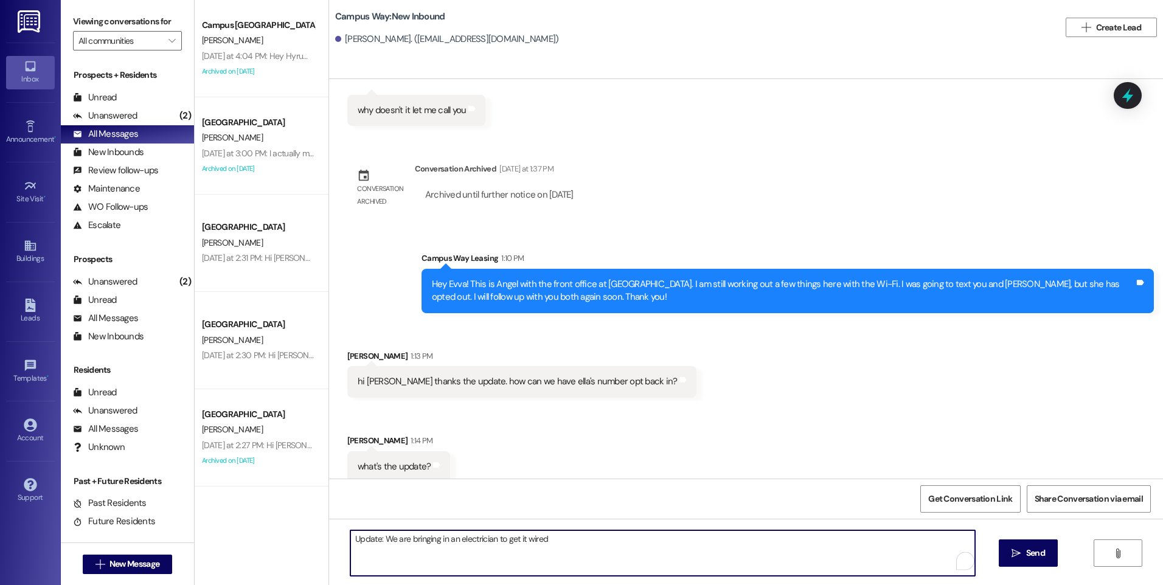
click at [552, 540] on textarea "Update: We are bringing in an electrician to get it wired" at bounding box center [662, 553] width 624 height 46
type textarea "Update: We are bringing in an electrician to get it wired [DATE]."
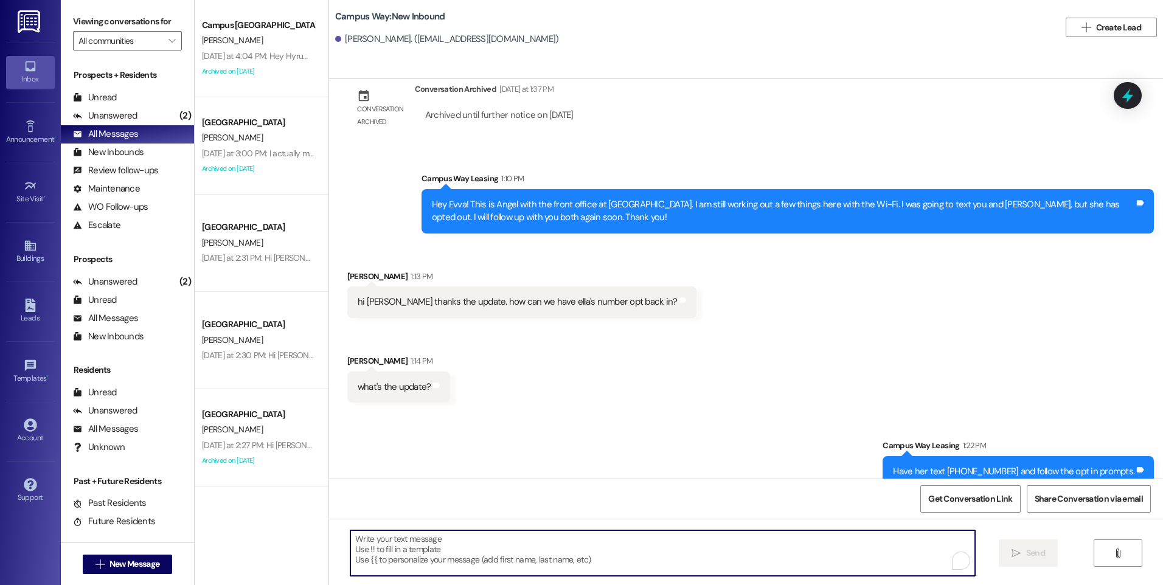
scroll to position [1282, 0]
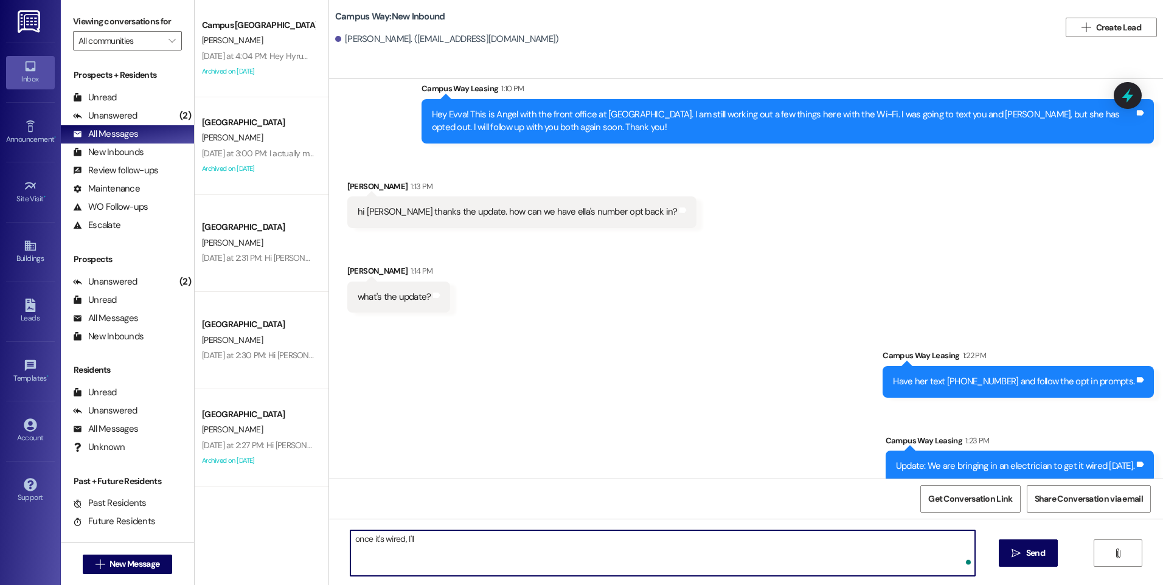
type textarea "once it's wired, I'll"
drag, startPoint x: 426, startPoint y: 549, endPoint x: 322, endPoint y: 549, distance: 104.6
click at [329, 549] on div "once it's wired, I'll  Send " at bounding box center [746, 564] width 834 height 91
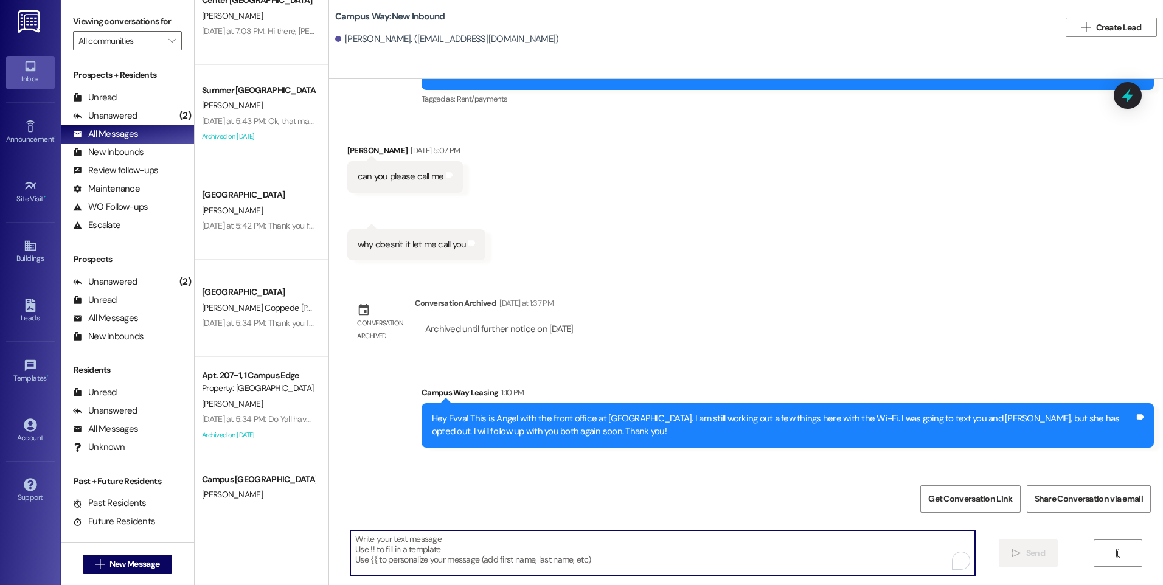
scroll to position [2725, 0]
